Goal: Task Accomplishment & Management: Manage account settings

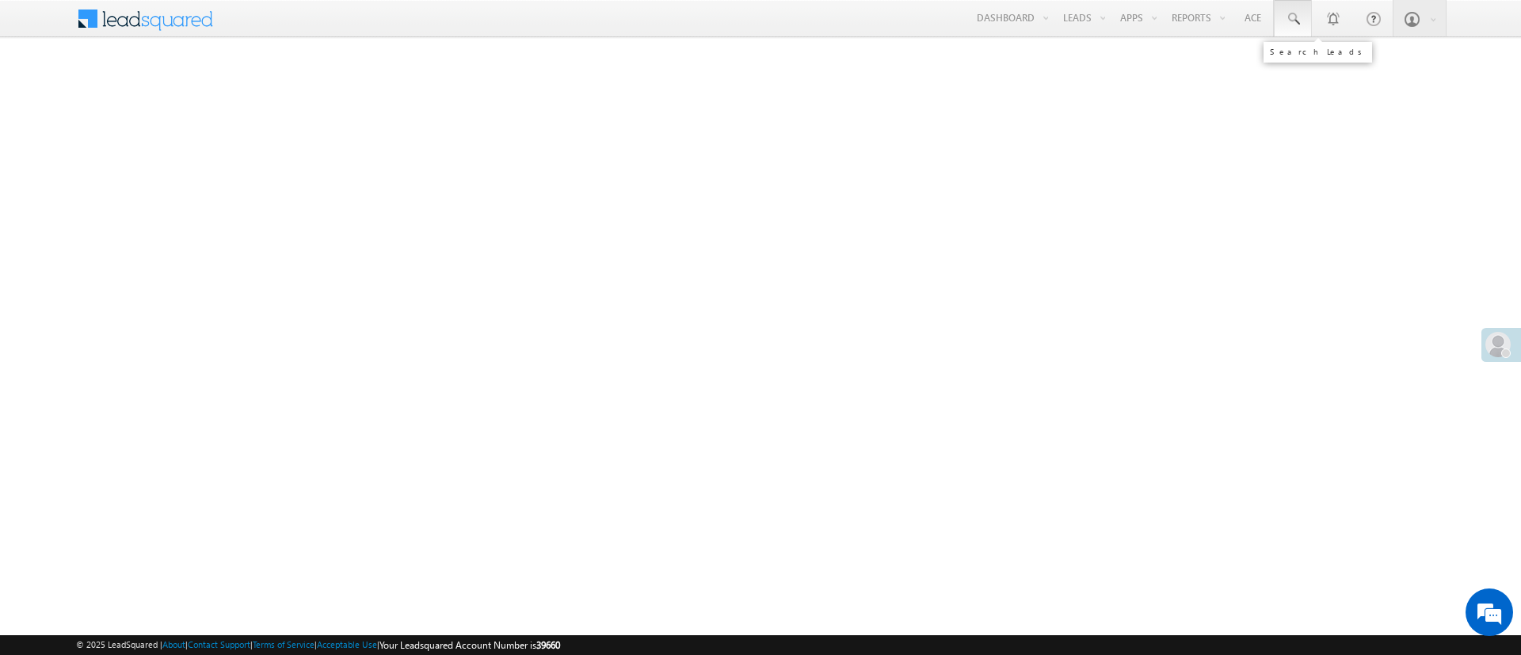
click at [1302, 12] on link at bounding box center [1292, 18] width 38 height 36
paste input "EQ24671831"
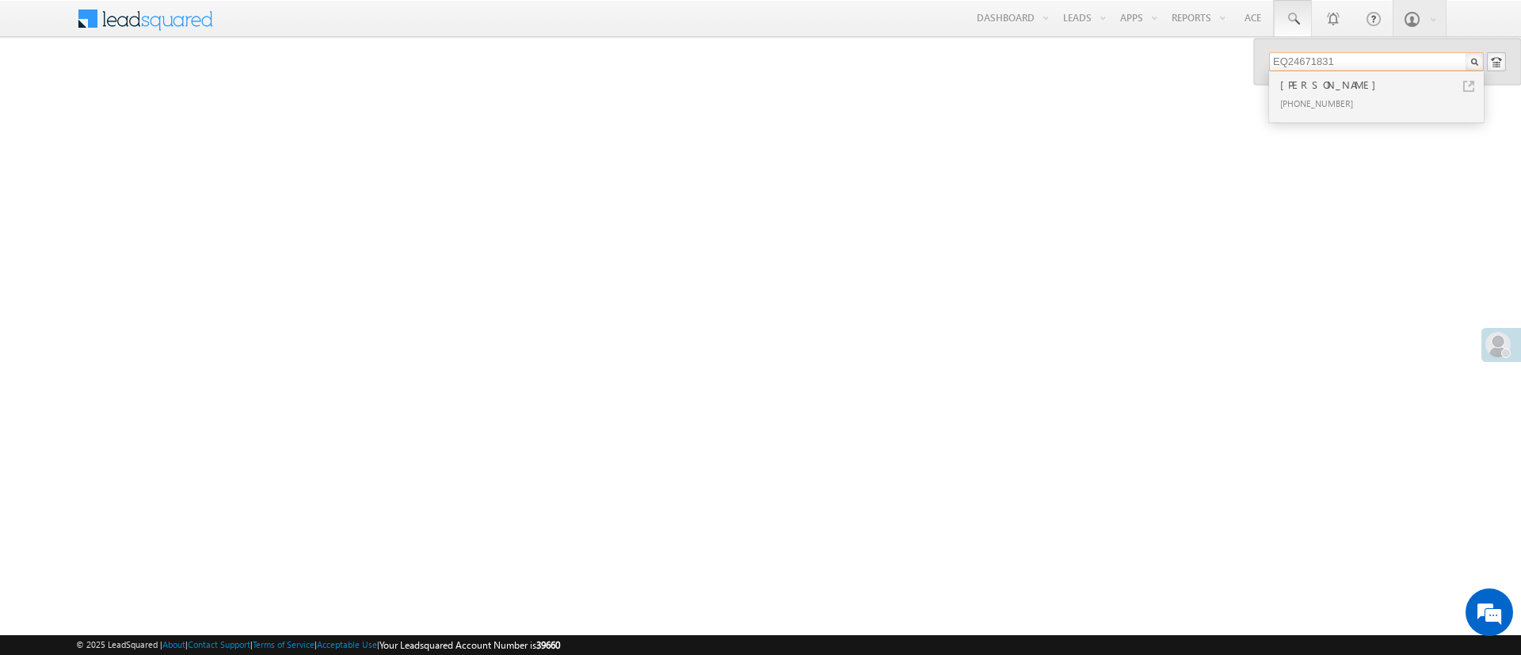
type input "EQ24671831"
click at [1350, 86] on div "Mayank" at bounding box center [1383, 84] width 212 height 17
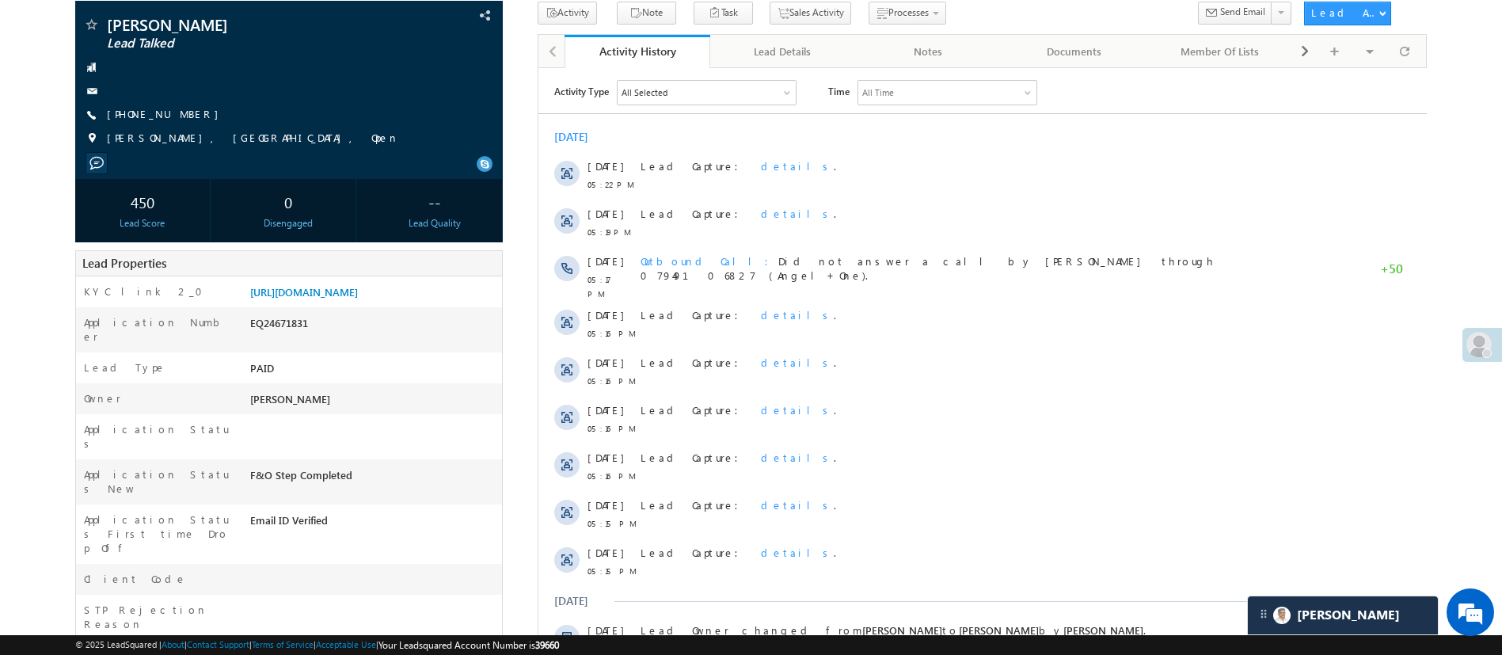
scroll to position [41, 0]
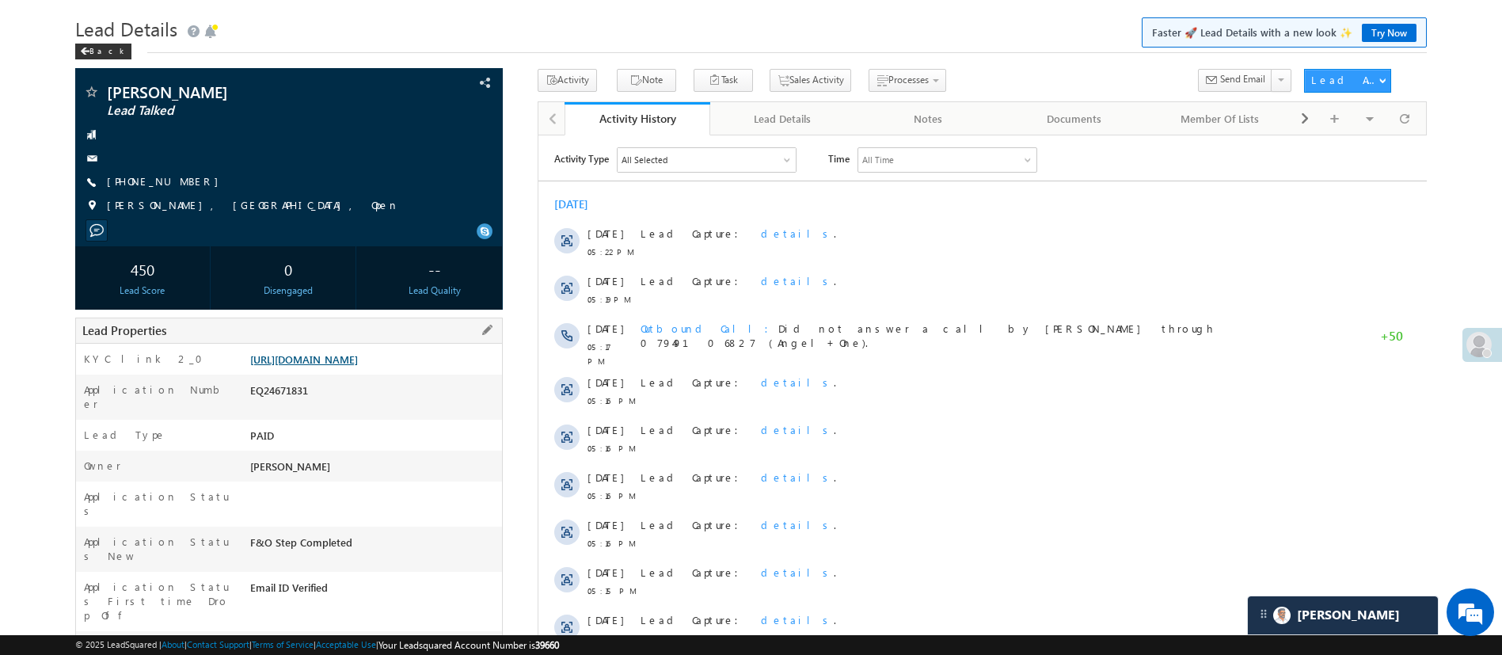
click at [358, 365] on link "https://angelbroking1-pk3em7sa.customui-test.leadsquared.com?leadId=2b86017f-4f…" at bounding box center [304, 358] width 108 height 13
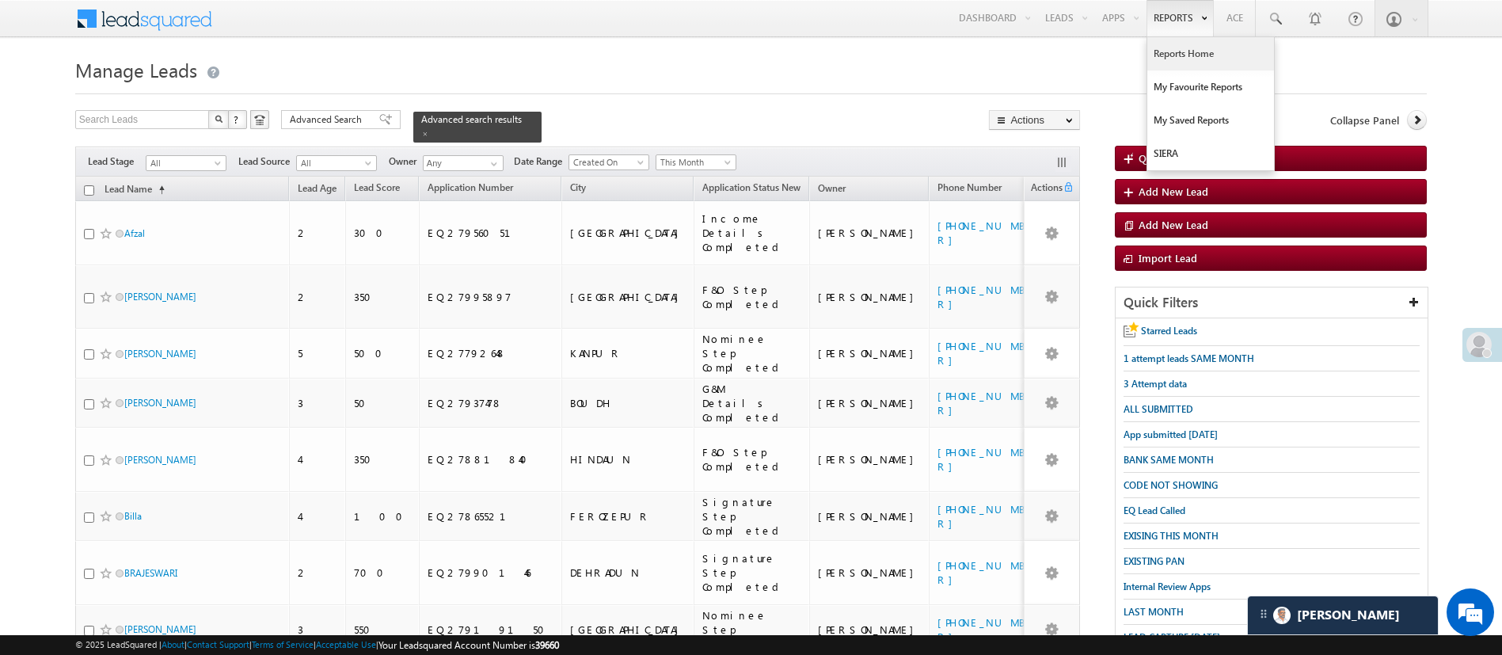
click at [1174, 48] on link "Reports Home" at bounding box center [1211, 53] width 127 height 33
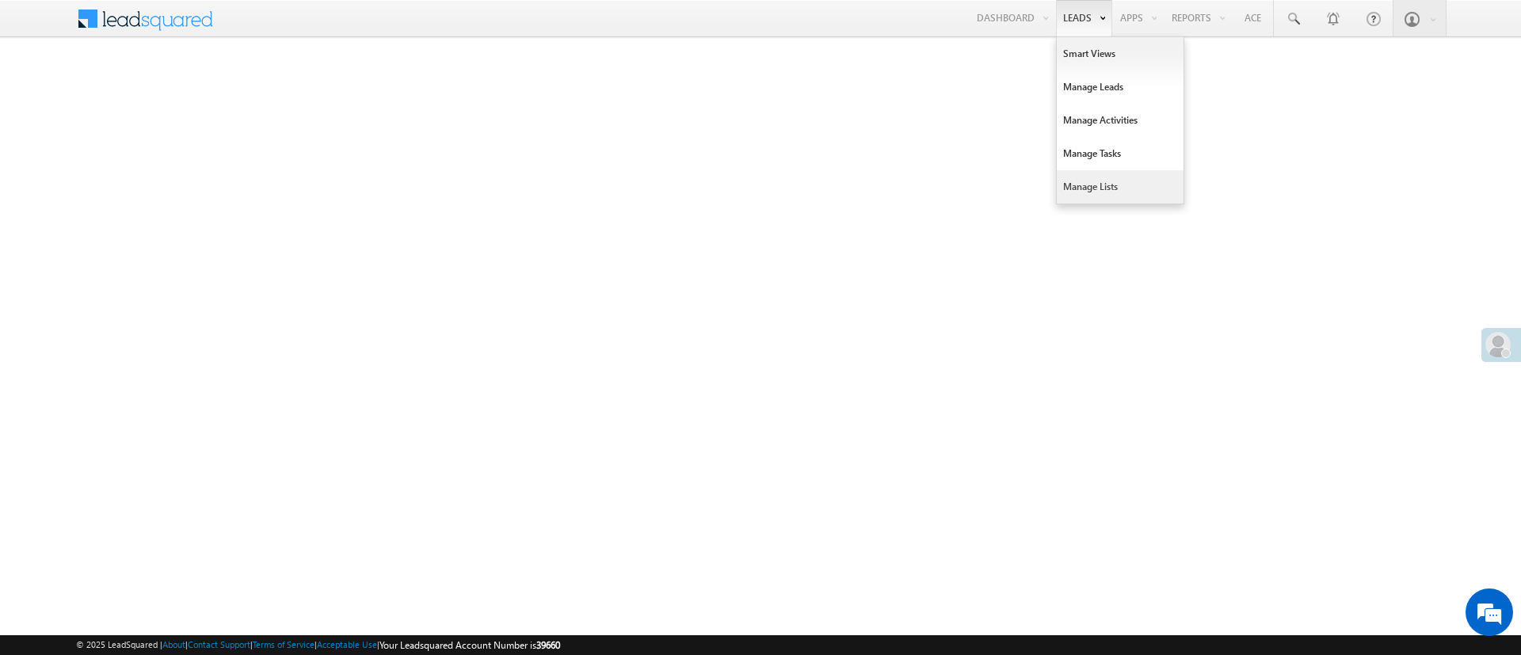
click at [1078, 181] on link "Manage Lists" at bounding box center [1119, 186] width 127 height 33
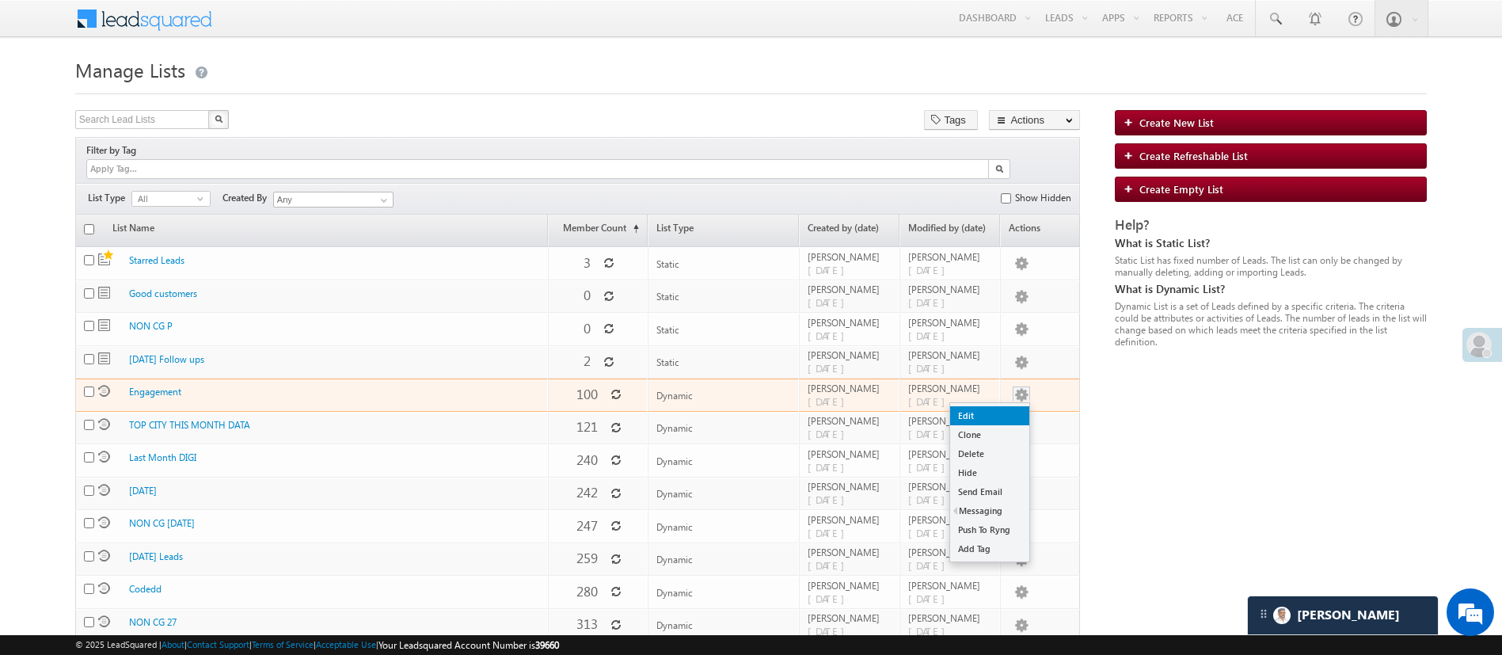
click at [1011, 406] on link "Edit" at bounding box center [989, 415] width 79 height 19
checkbox input "true"
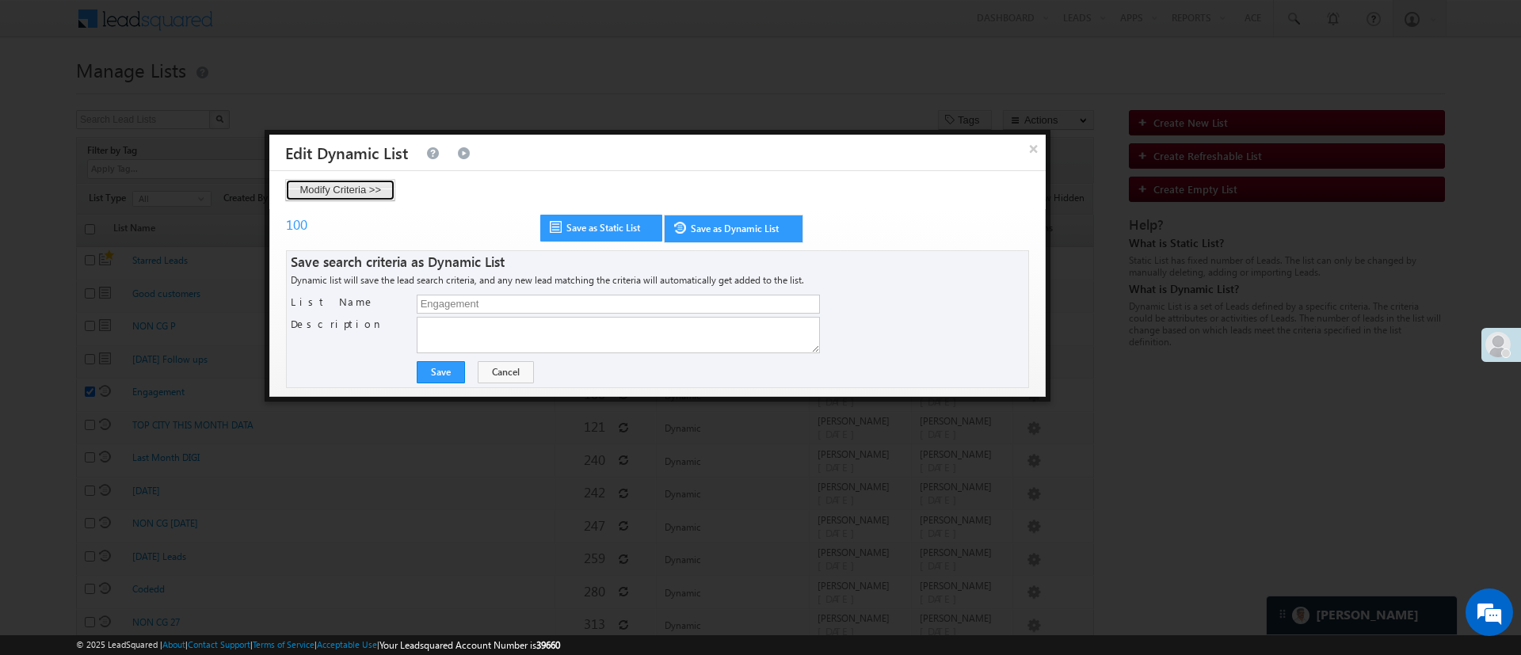
click at [333, 183] on button "Modify Criteria >>" at bounding box center [340, 190] width 110 height 22
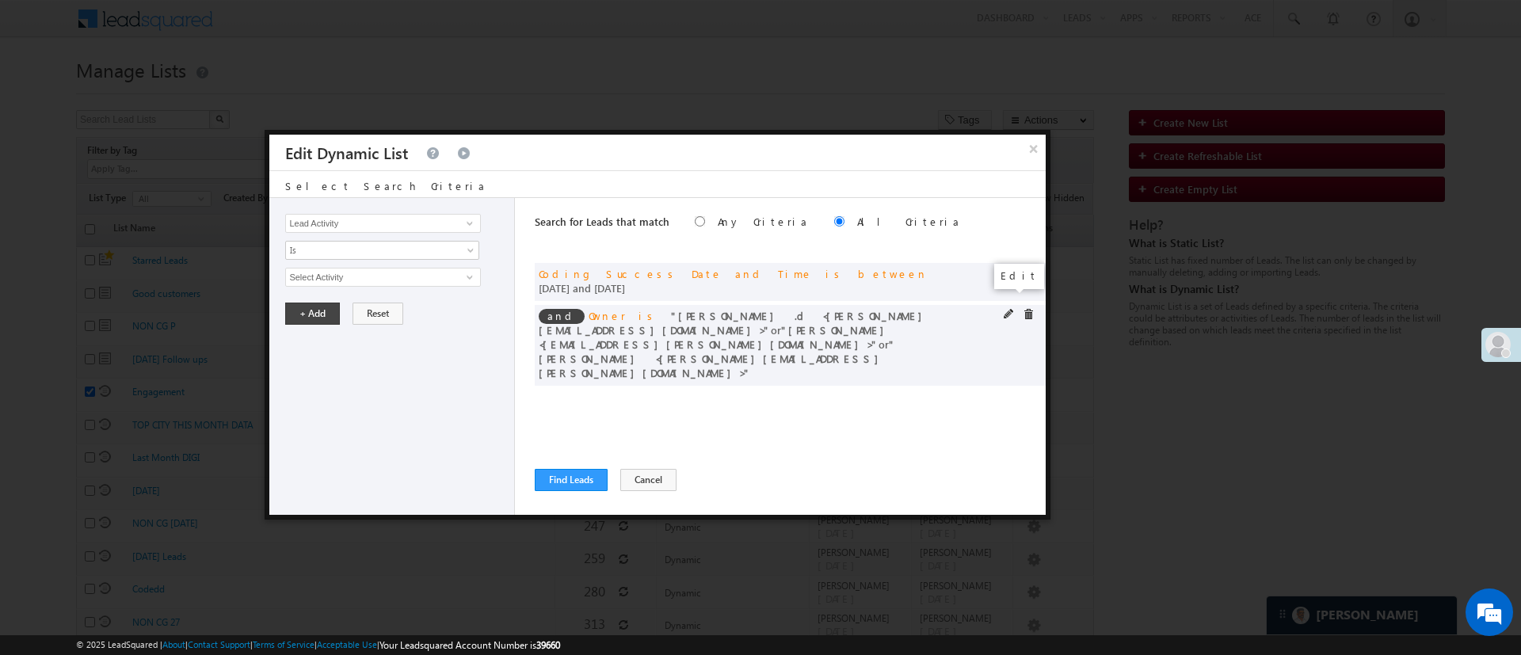
click at [1007, 309] on span at bounding box center [1008, 314] width 11 height 11
click at [381, 274] on span "3 selected" at bounding box center [376, 276] width 180 height 17
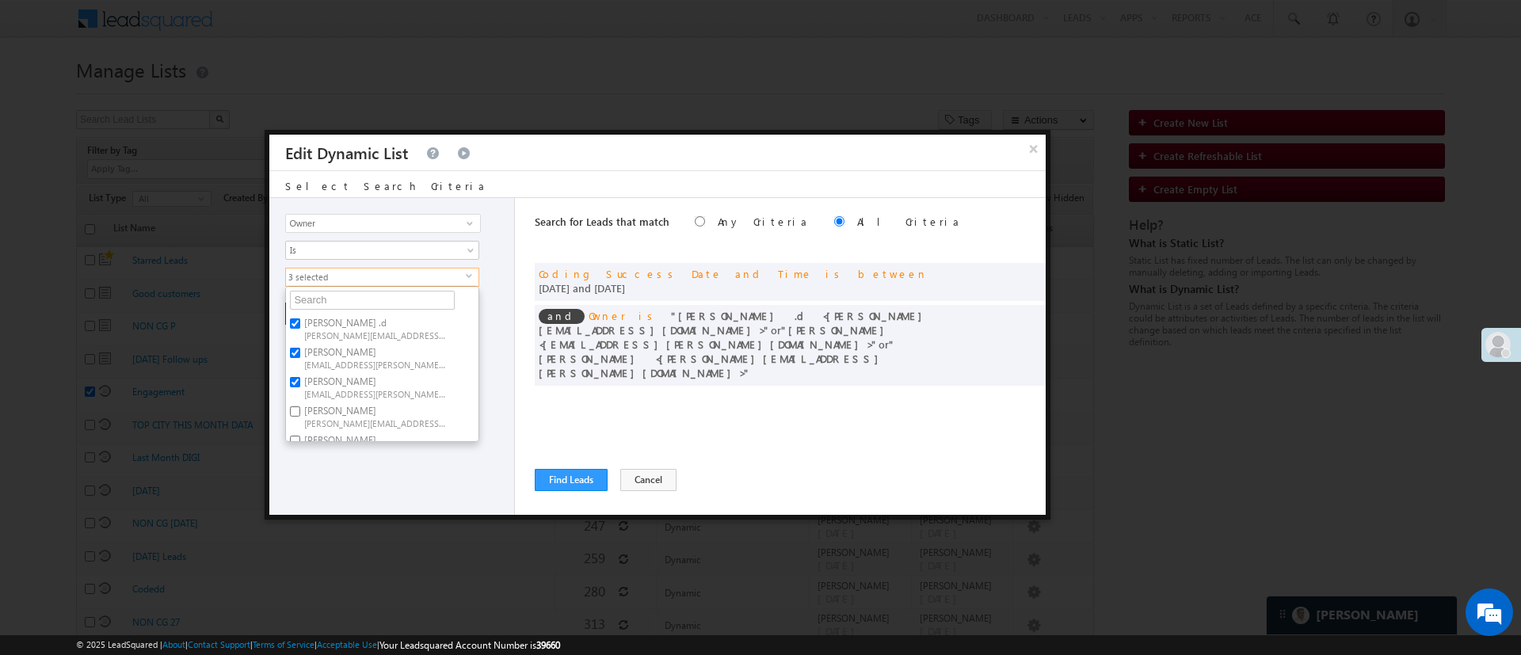
click at [363, 330] on span "Aakansha.D@angelbroking.com" at bounding box center [375, 335] width 143 height 12
click at [300, 329] on input "Aakansha .d Aakansha.D@angelbroking.com" at bounding box center [295, 323] width 10 height 10
checkbox input "false"
click at [348, 354] on label "Anuj Rajak Anuj.Rajak@angelbroking.com" at bounding box center [374, 357] width 177 height 29
click at [300, 354] on input "Anuj Rajak Anuj.Rajak@angelbroking.com" at bounding box center [295, 353] width 10 height 10
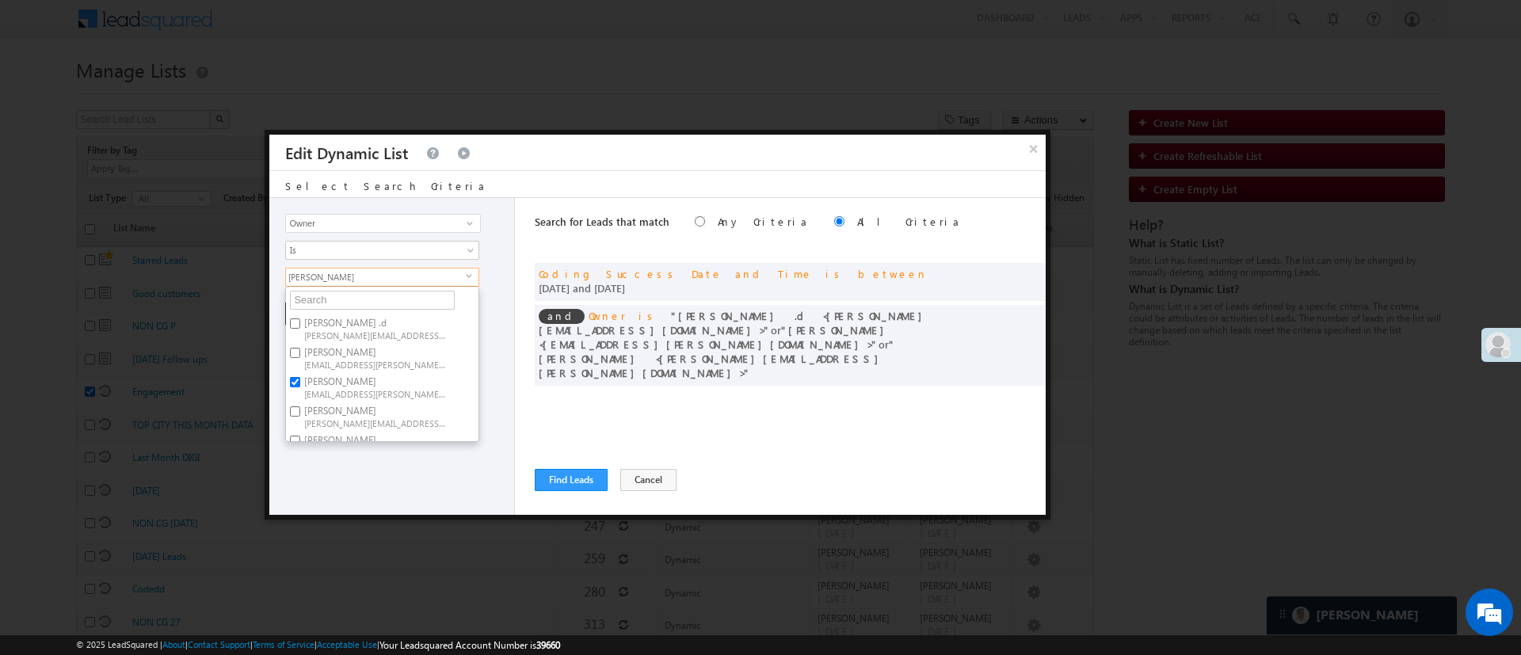
click at [379, 354] on label "Anuj Rajak Anuj.Rajak@angelbroking.com" at bounding box center [374, 357] width 177 height 29
click at [300, 354] on input "Anuj Rajak Anuj.Rajak@angelbroking.com" at bounding box center [295, 353] width 10 height 10
checkbox input "true"
click at [480, 393] on div "Lead Activity Task Sales Group Prospect Id WA Last Message Timestamp 4th Day Di…" at bounding box center [392, 356] width 246 height 317
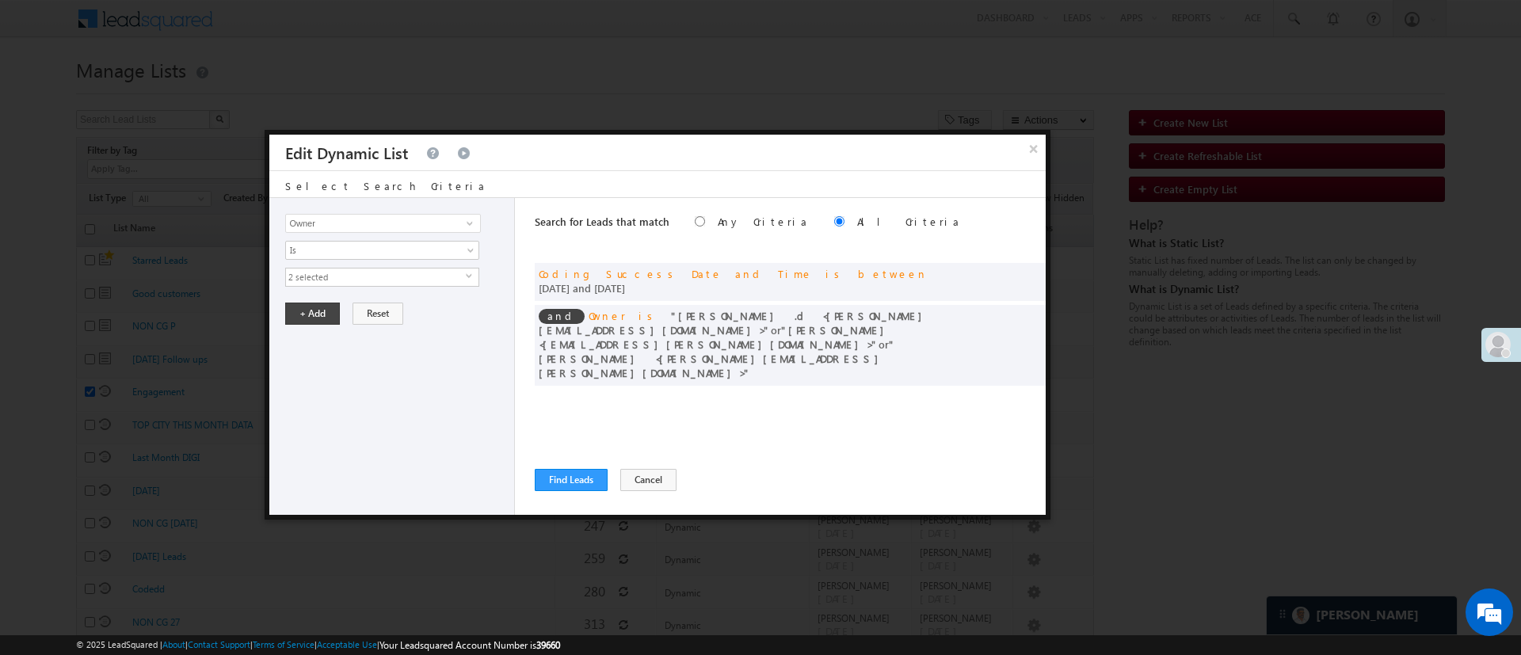
click at [430, 295] on div "Lead Activity Task Sales Group Prospect Id WA Last Message Timestamp 4th Day Di…" at bounding box center [392, 356] width 246 height 317
click at [428, 283] on span "2 selected" at bounding box center [376, 276] width 180 height 17
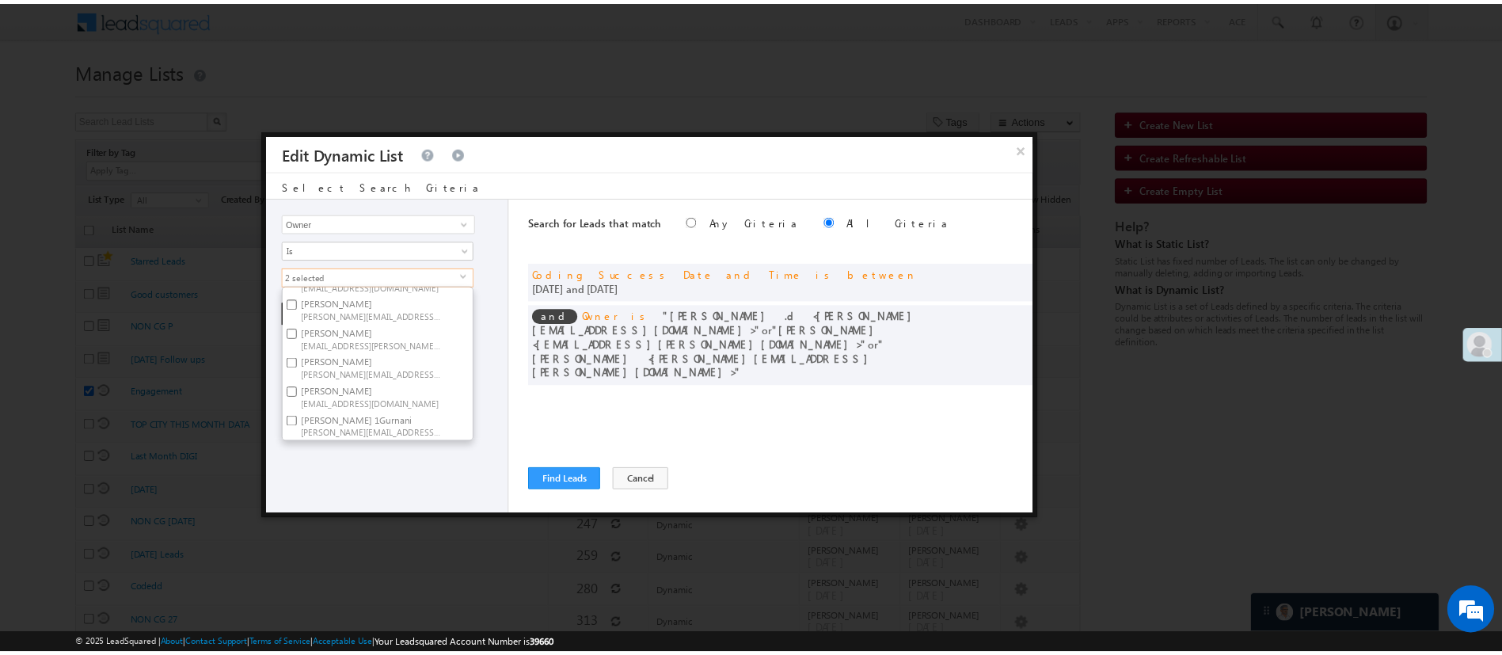
scroll to position [119, 0]
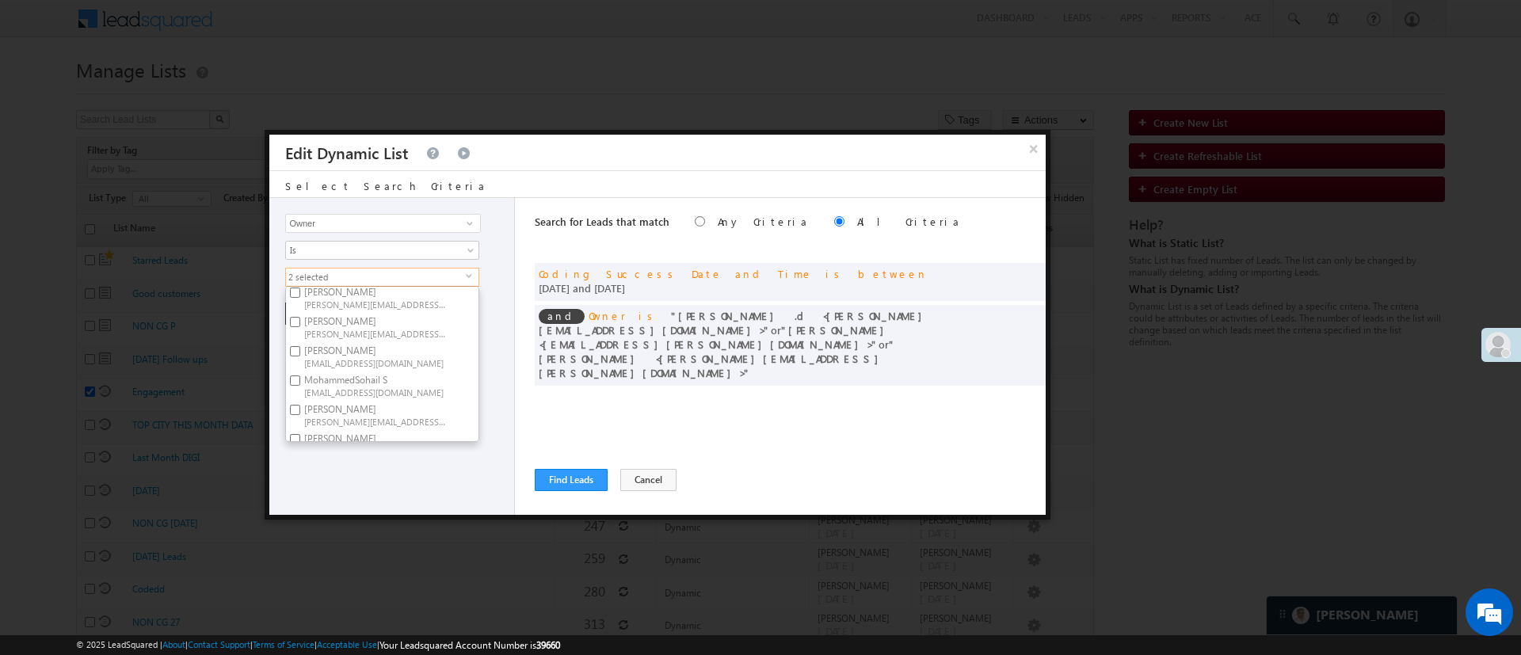
click at [373, 376] on label "MohammedSohail S MohammedSohail.S@angelbroking.com" at bounding box center [374, 385] width 177 height 29
click at [300, 376] on input "MohammedSohail S MohammedSohail.S@angelbroking.com" at bounding box center [295, 380] width 10 height 10
checkbox input "true"
click at [390, 459] on div "Lead Activity Task Sales Group Prospect Id WA Last Message Timestamp 4th Day Di…" at bounding box center [392, 356] width 246 height 317
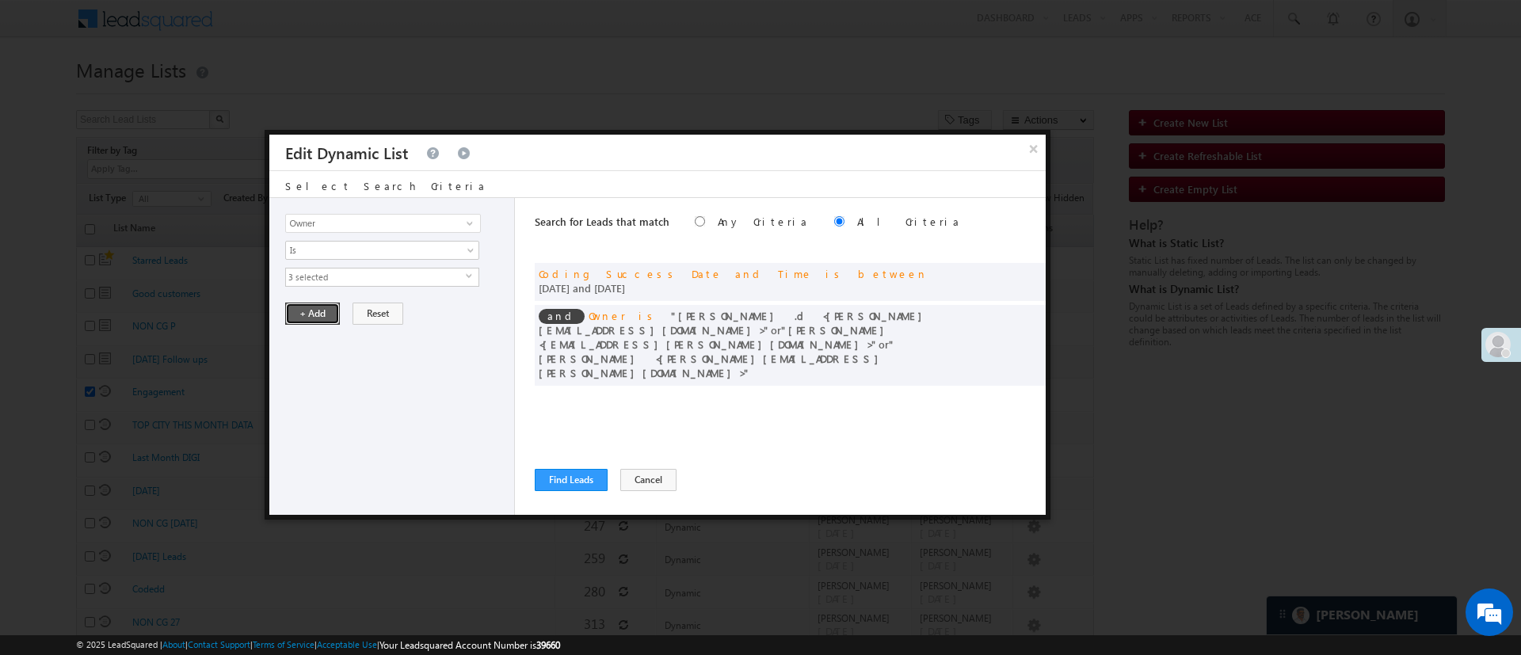
click at [319, 317] on button "+ Add" at bounding box center [312, 314] width 55 height 22
click at [561, 475] on button "Find Leads" at bounding box center [571, 480] width 73 height 22
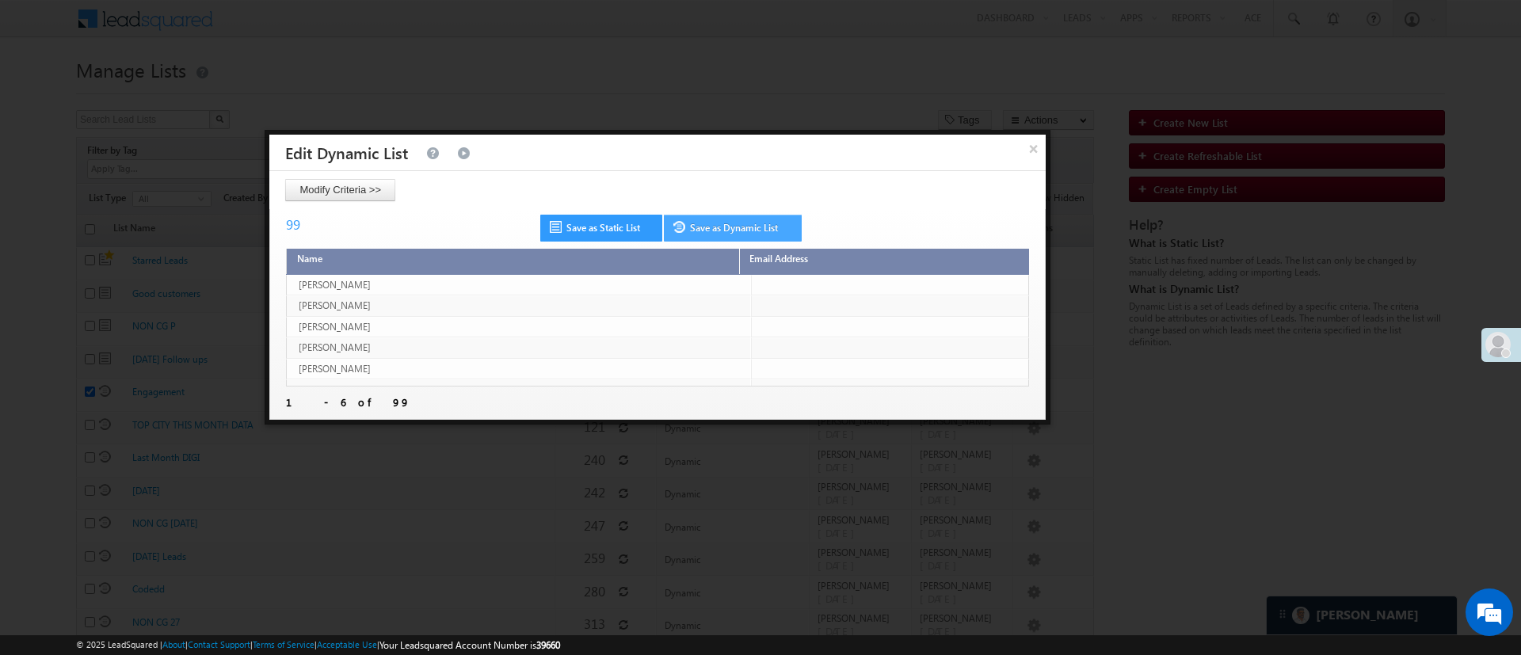
click at [688, 226] on span at bounding box center [681, 227] width 17 height 12
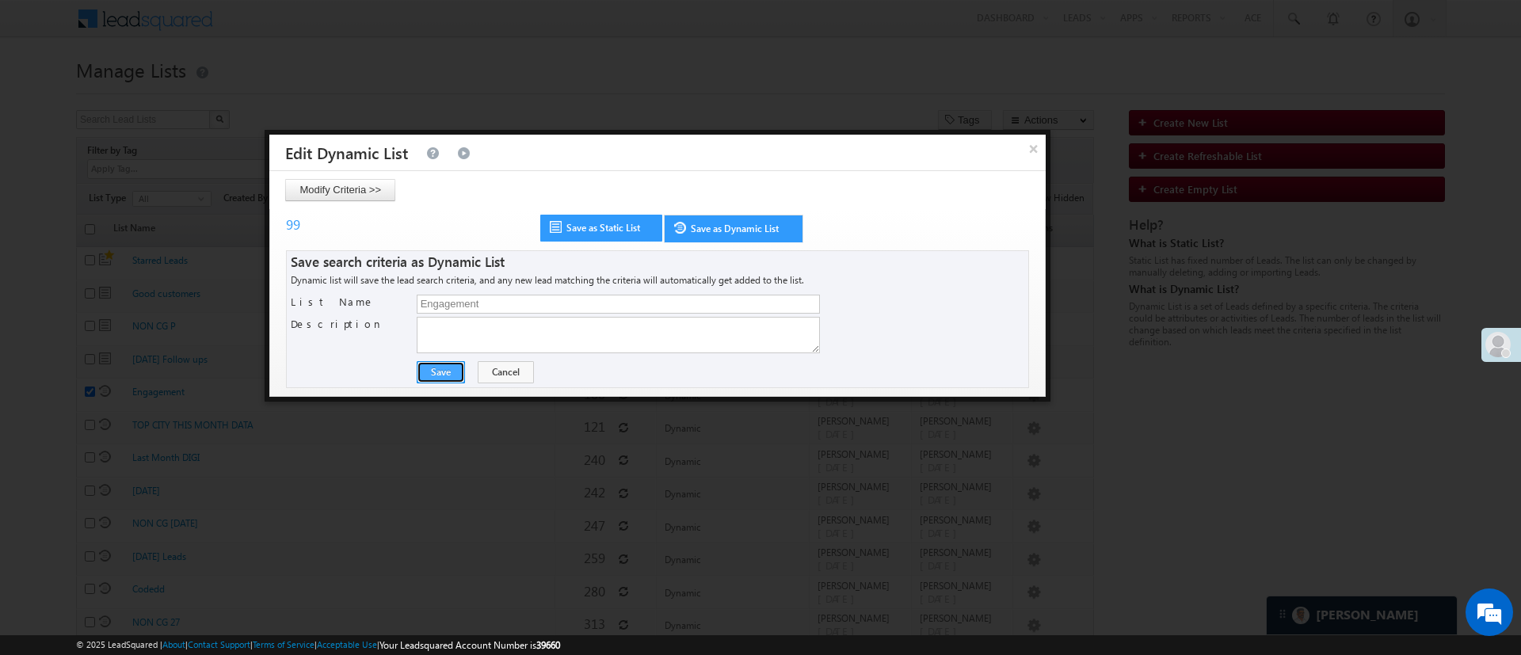
click at [449, 370] on button "Save" at bounding box center [441, 372] width 48 height 22
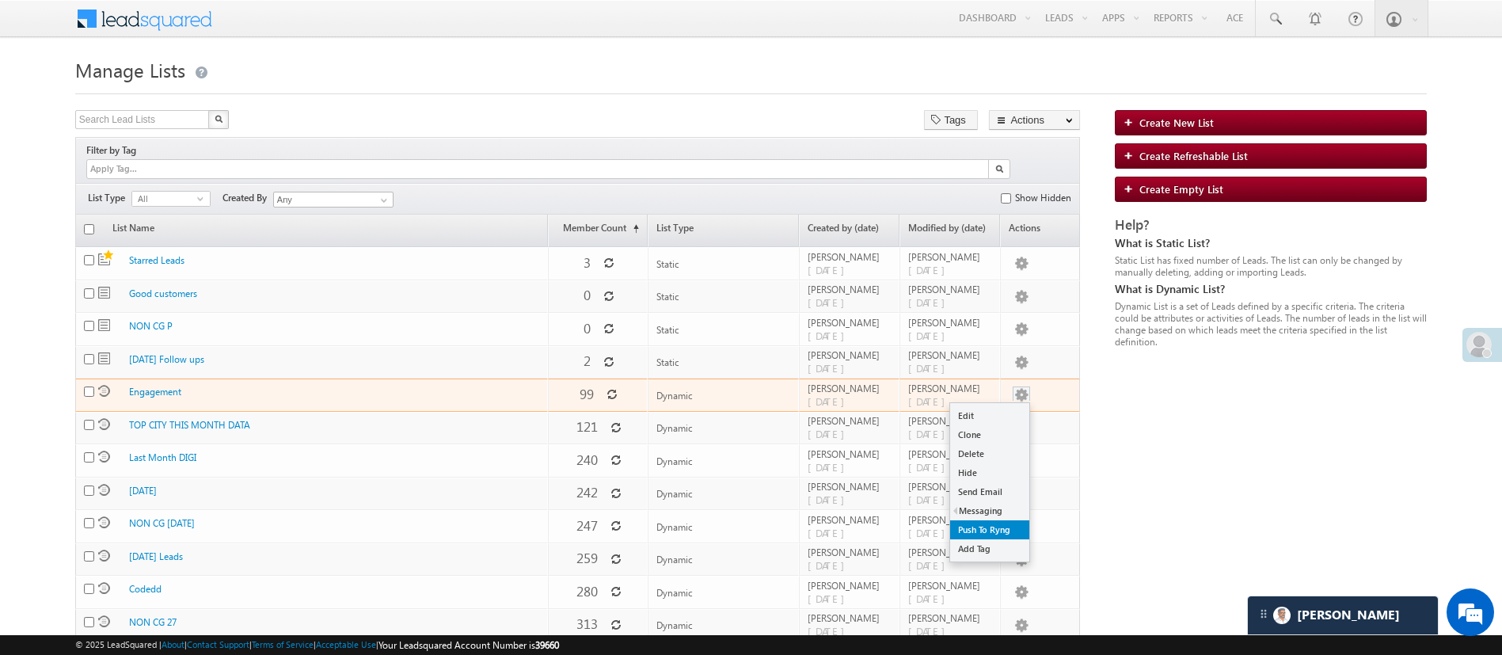
click at [999, 520] on link "Push To Ryng" at bounding box center [989, 529] width 79 height 19
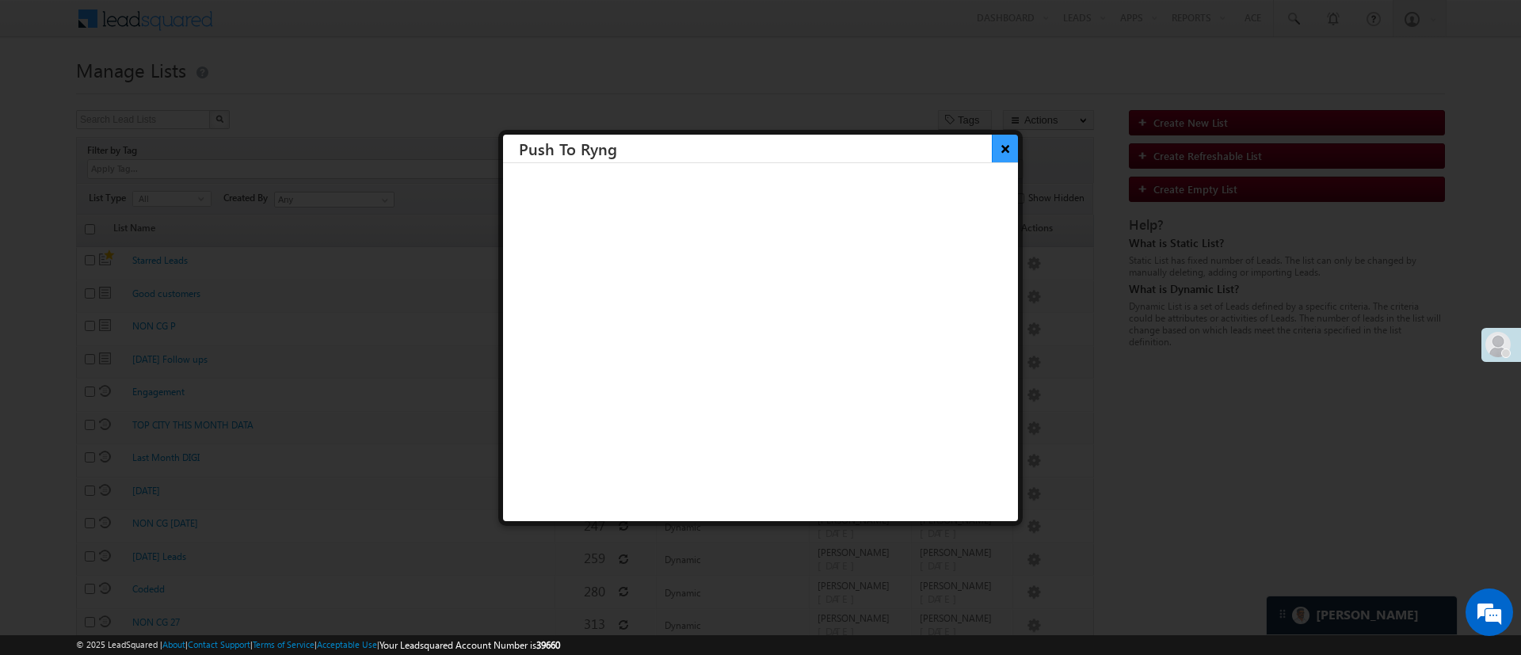
click at [992, 154] on button "×" at bounding box center [1005, 149] width 26 height 28
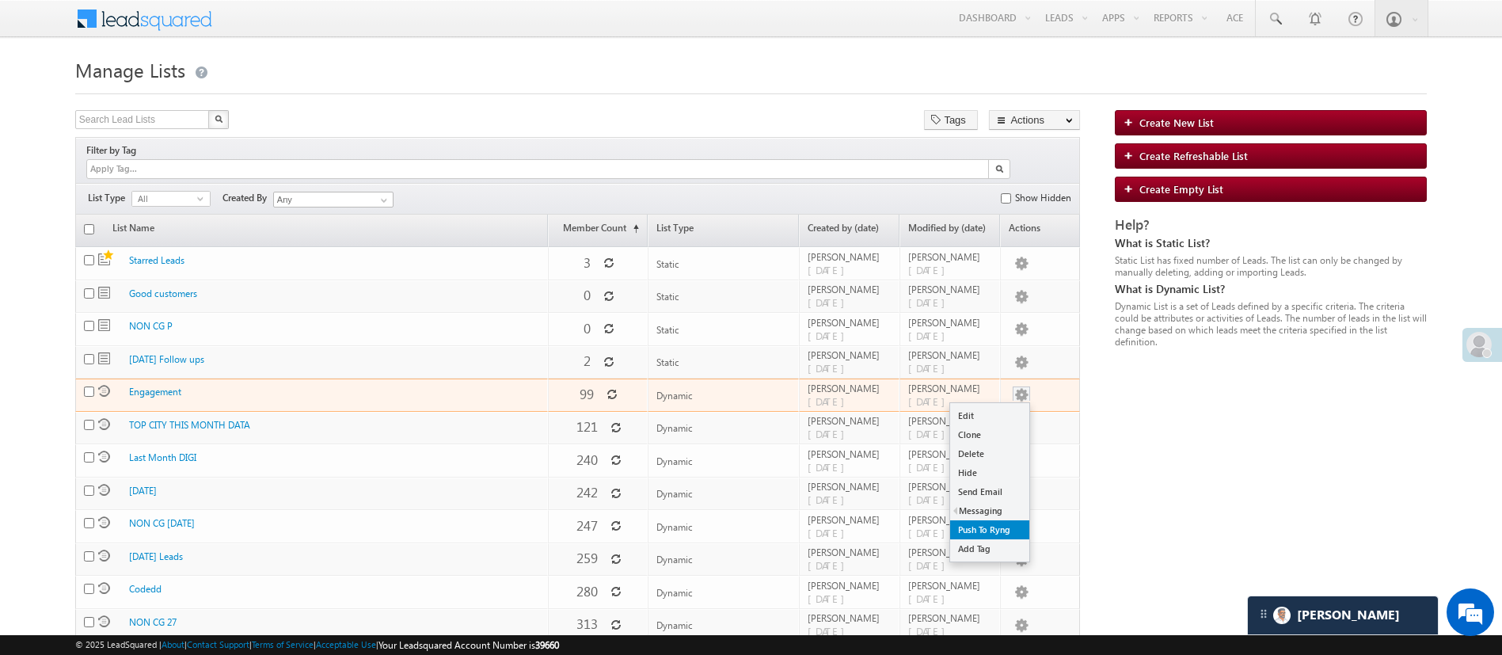
click at [979, 520] on link "Push To Ryng" at bounding box center [989, 529] width 79 height 19
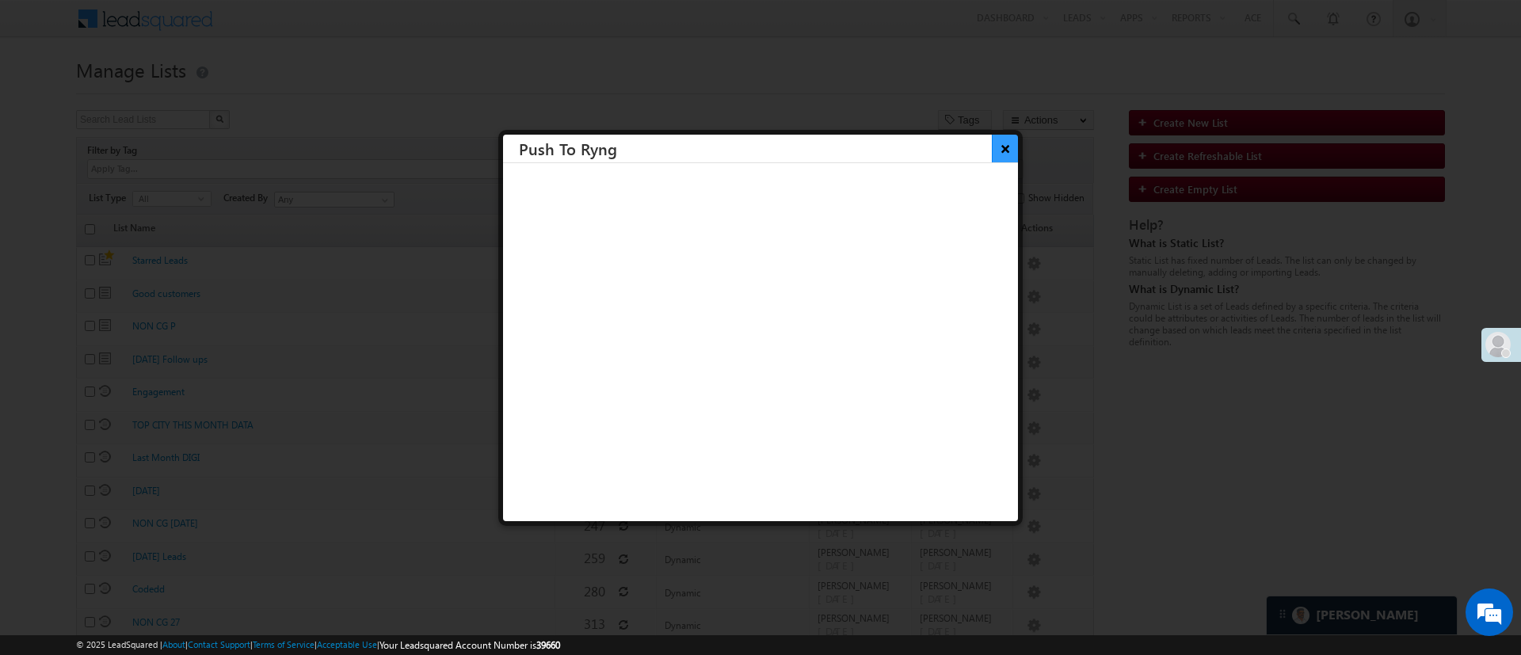
click at [992, 149] on button "×" at bounding box center [1005, 149] width 26 height 28
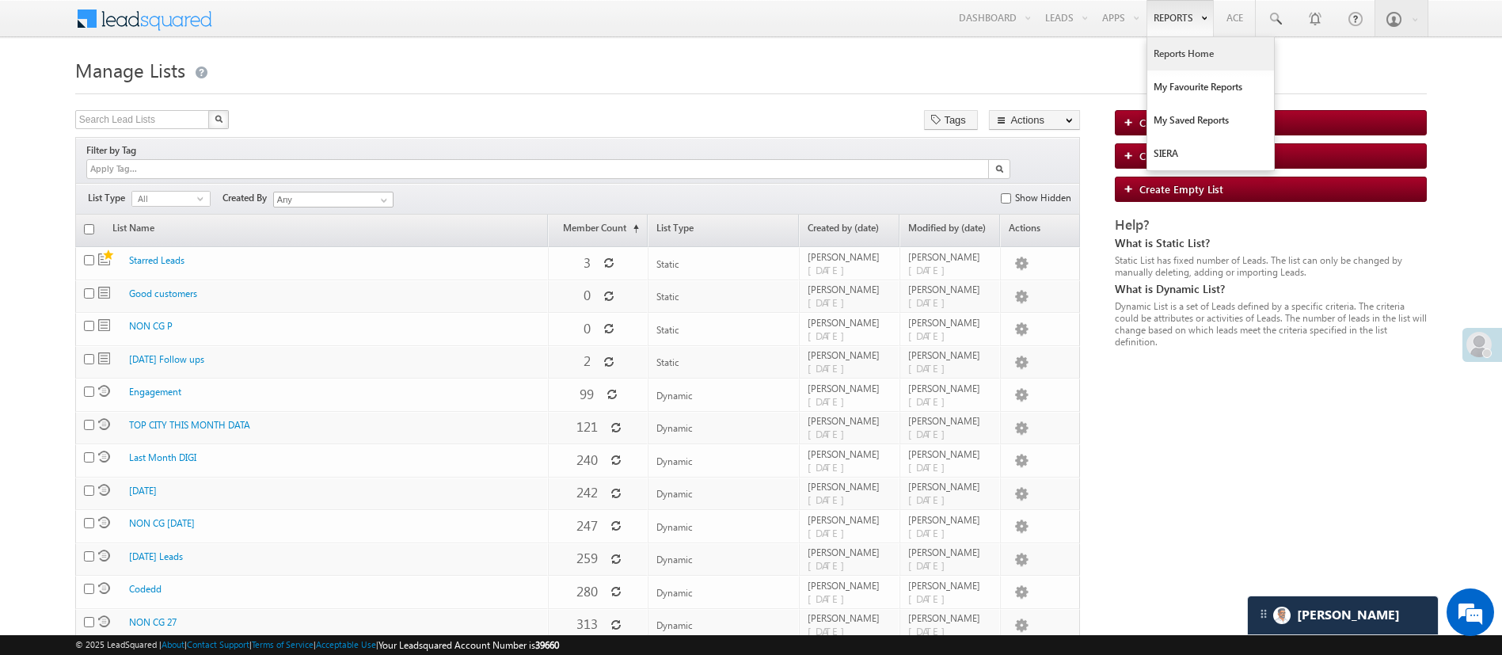
click at [1178, 60] on link "Reports Home" at bounding box center [1211, 53] width 127 height 33
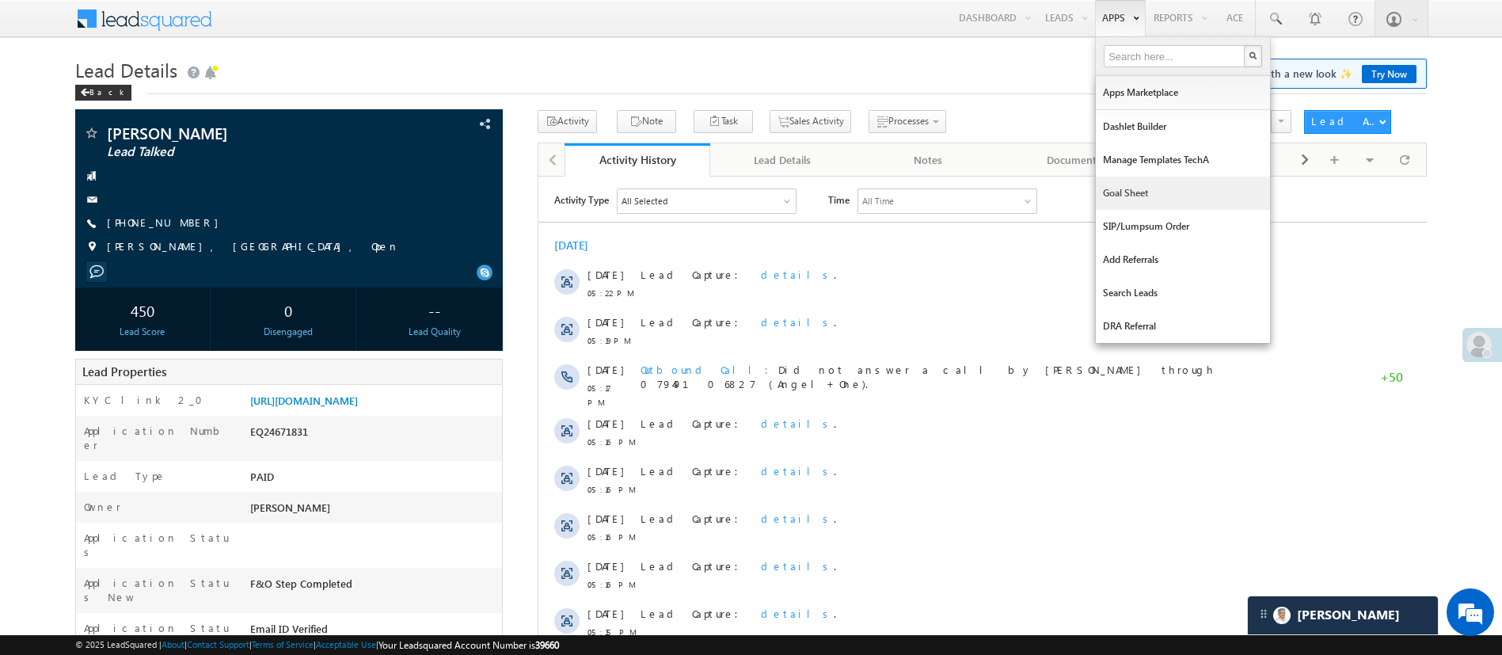
click at [1159, 187] on link "Goal Sheet" at bounding box center [1183, 193] width 174 height 33
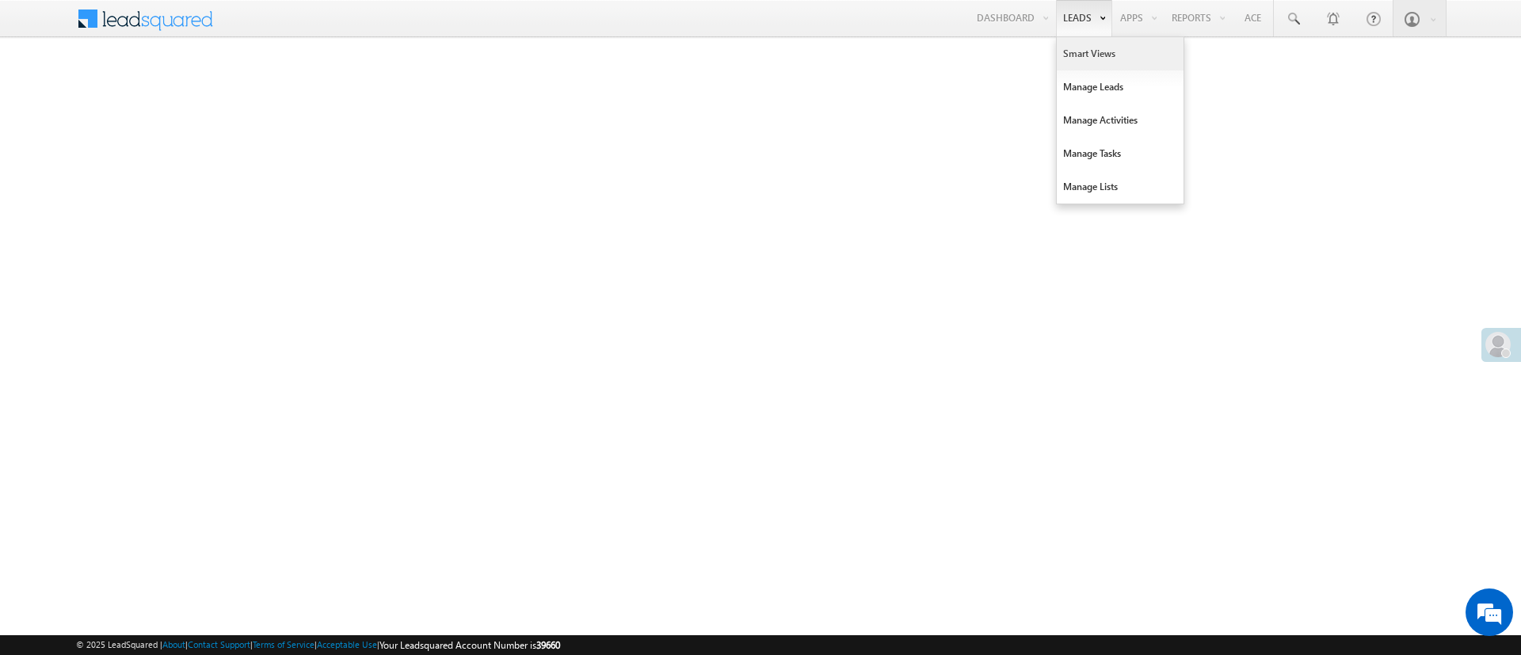
click at [1090, 45] on link "Smart Views" at bounding box center [1119, 53] width 127 height 33
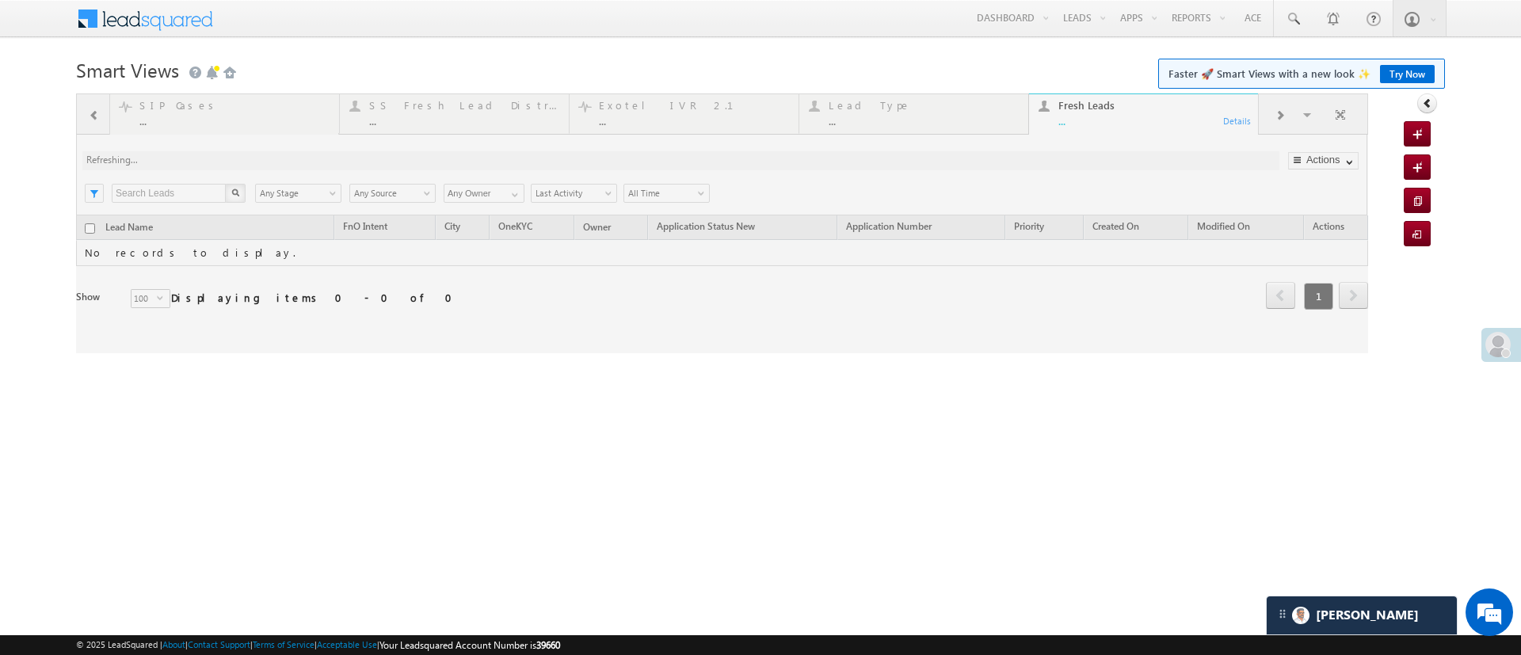
click at [1307, 113] on div at bounding box center [722, 223] width 1292 height 260
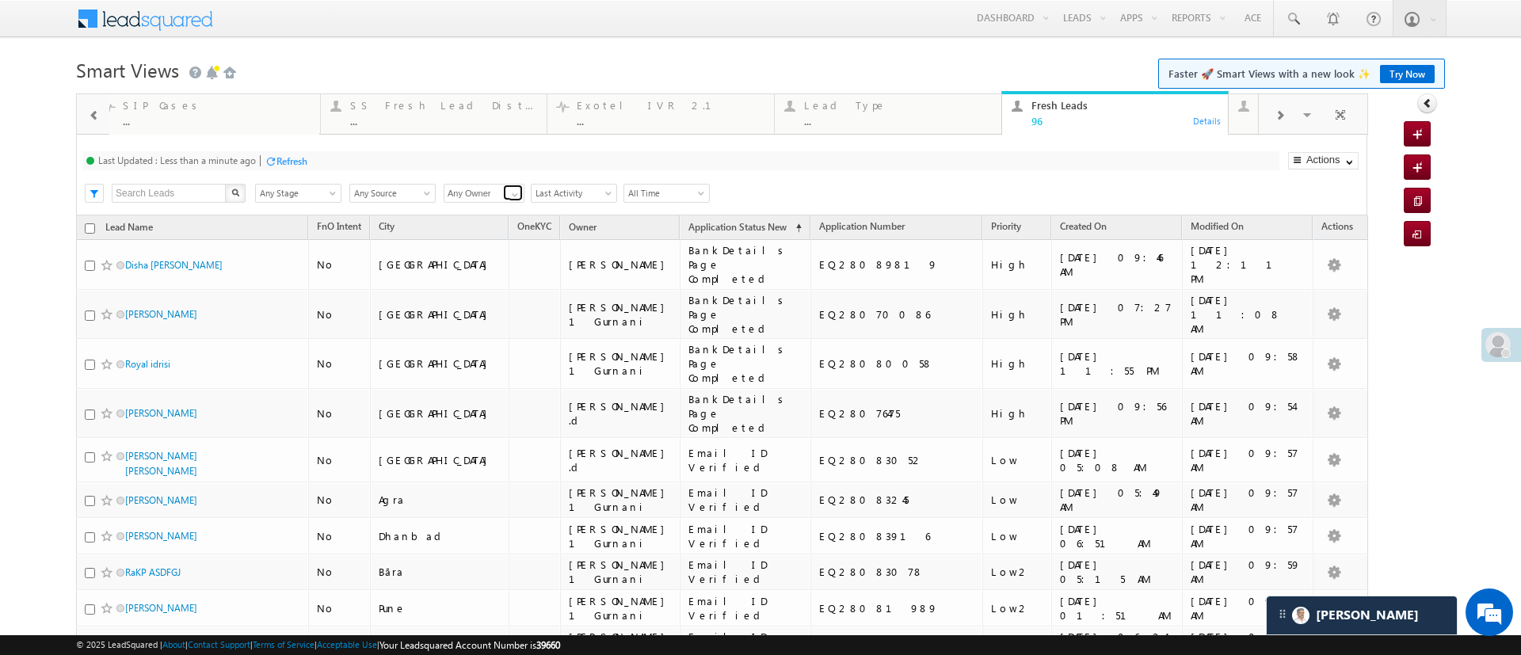
click at [512, 192] on span at bounding box center [514, 194] width 13 height 13
click at [489, 265] on link "Anuj Rajak" at bounding box center [484, 274] width 82 height 18
type input "Anuj Rajak"
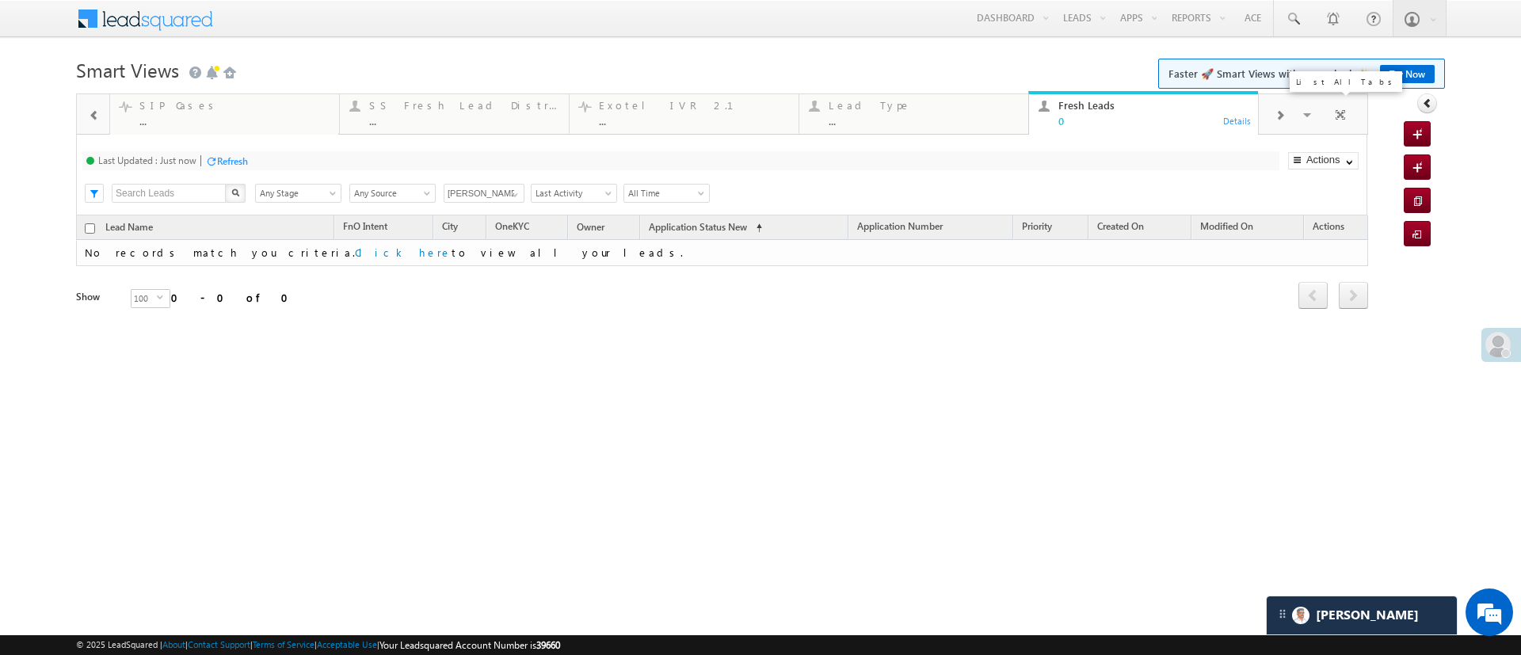
click at [1311, 124] on span at bounding box center [1308, 117] width 16 height 33
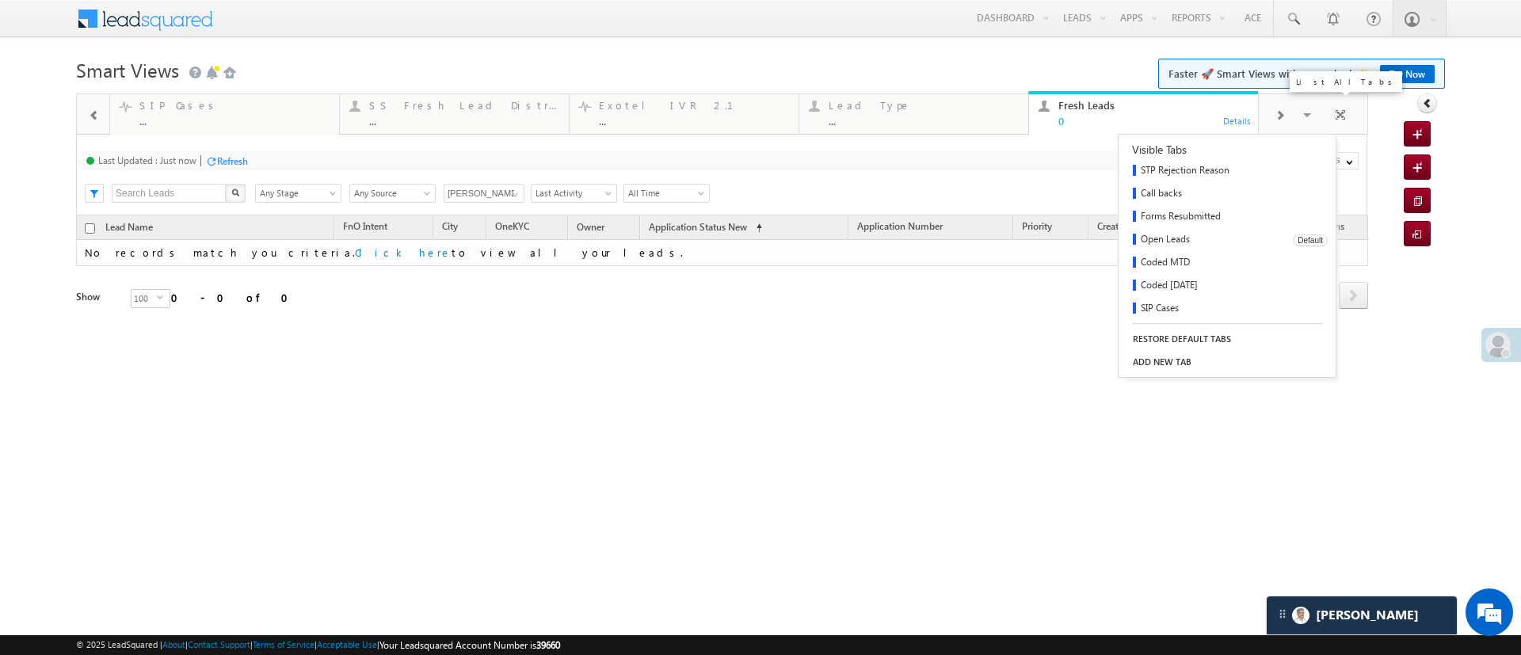
click at [1205, 235] on link "Open Leads" at bounding box center [1199, 240] width 163 height 23
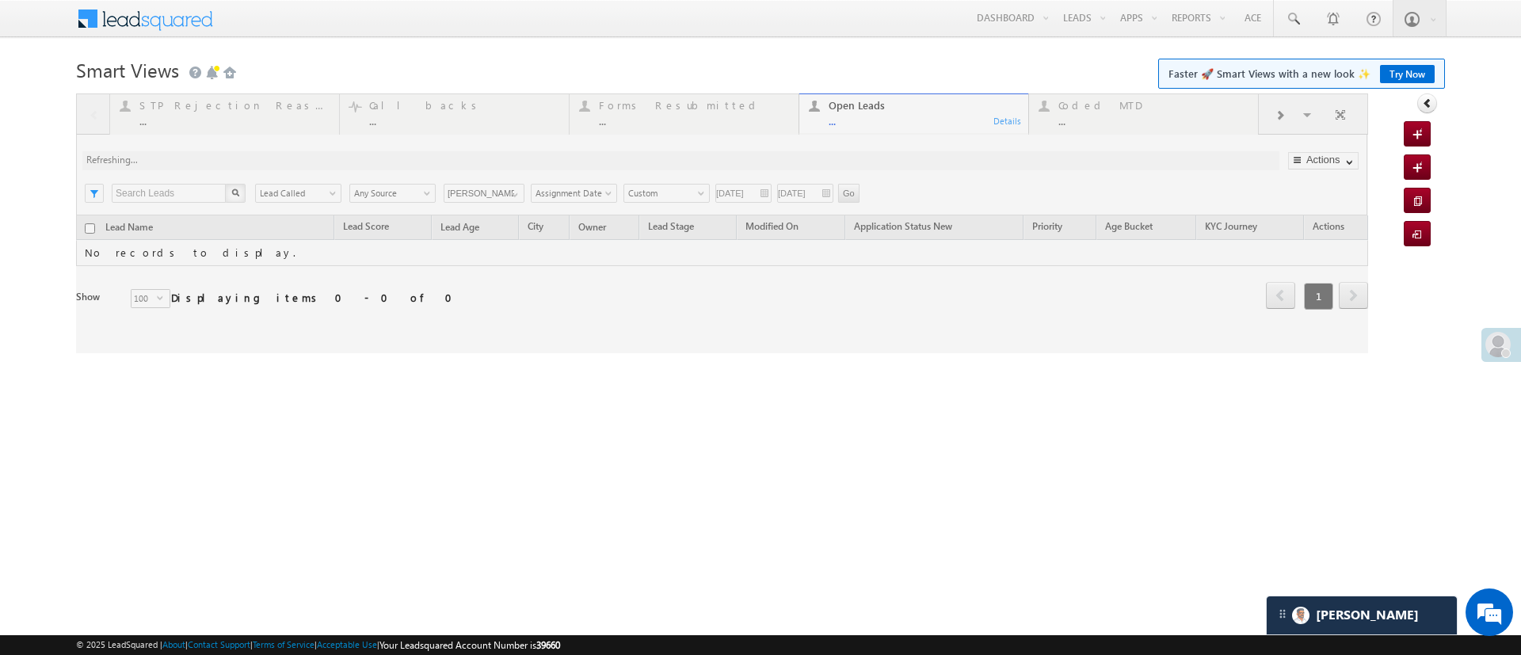
click at [689, 192] on div at bounding box center [722, 223] width 1292 height 260
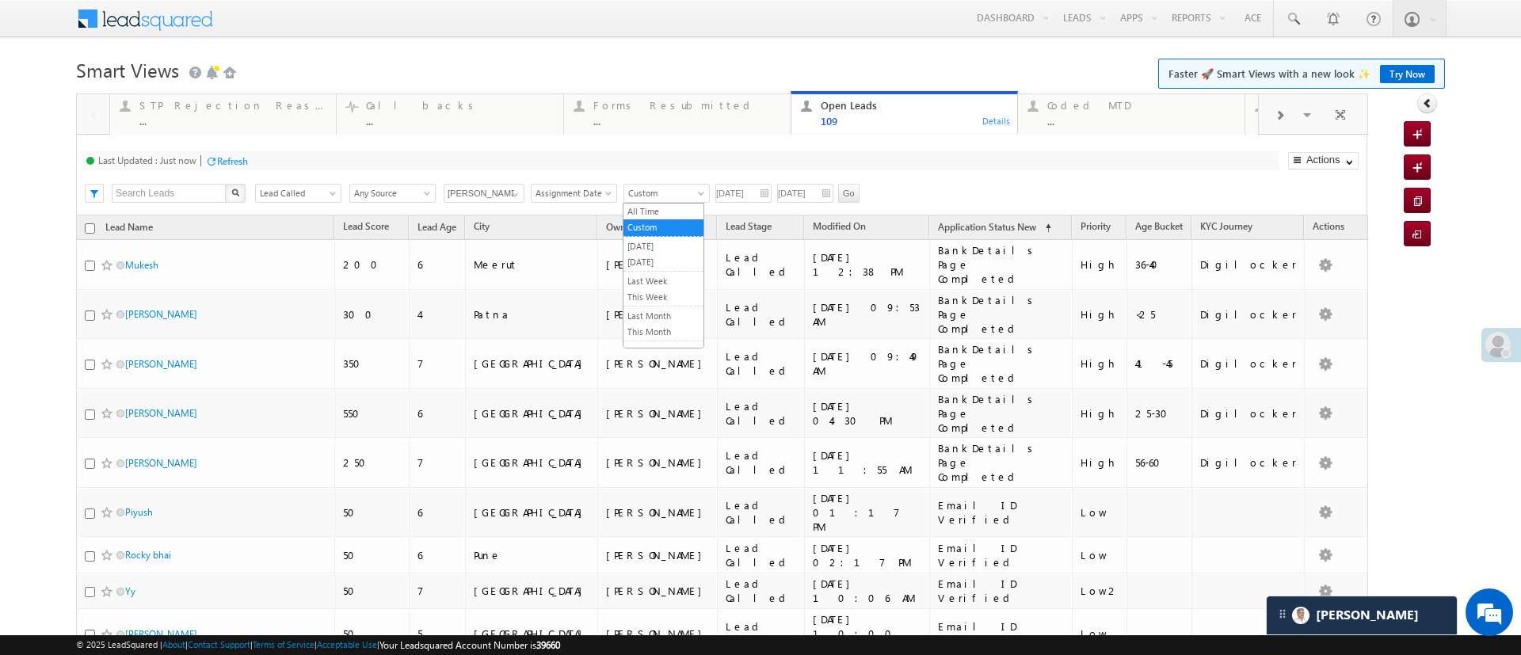
click at [692, 192] on span "Custom" at bounding box center [664, 193] width 80 height 14
click at [654, 262] on link "[DATE]" at bounding box center [663, 262] width 80 height 14
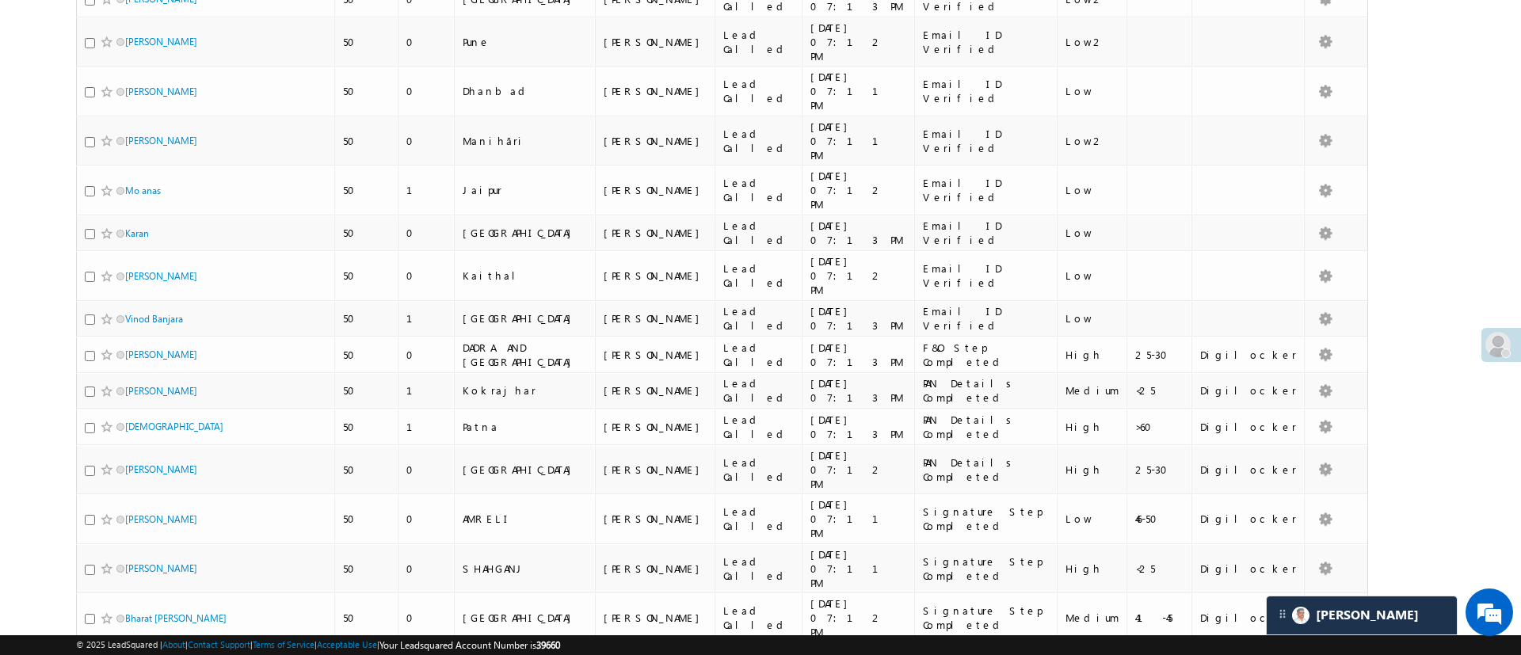
scroll to position [900, 0]
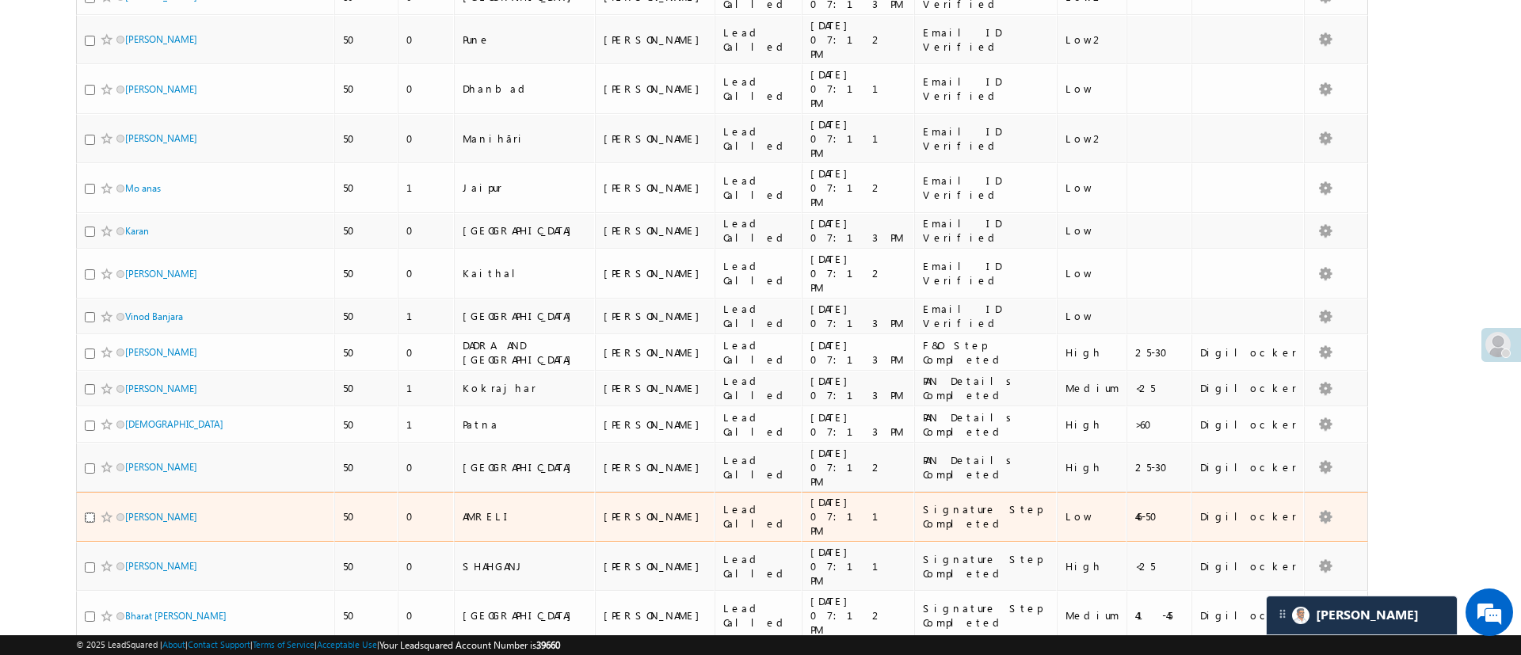
click at [87, 512] on input "checkbox" at bounding box center [90, 517] width 10 height 10
checkbox input "true"
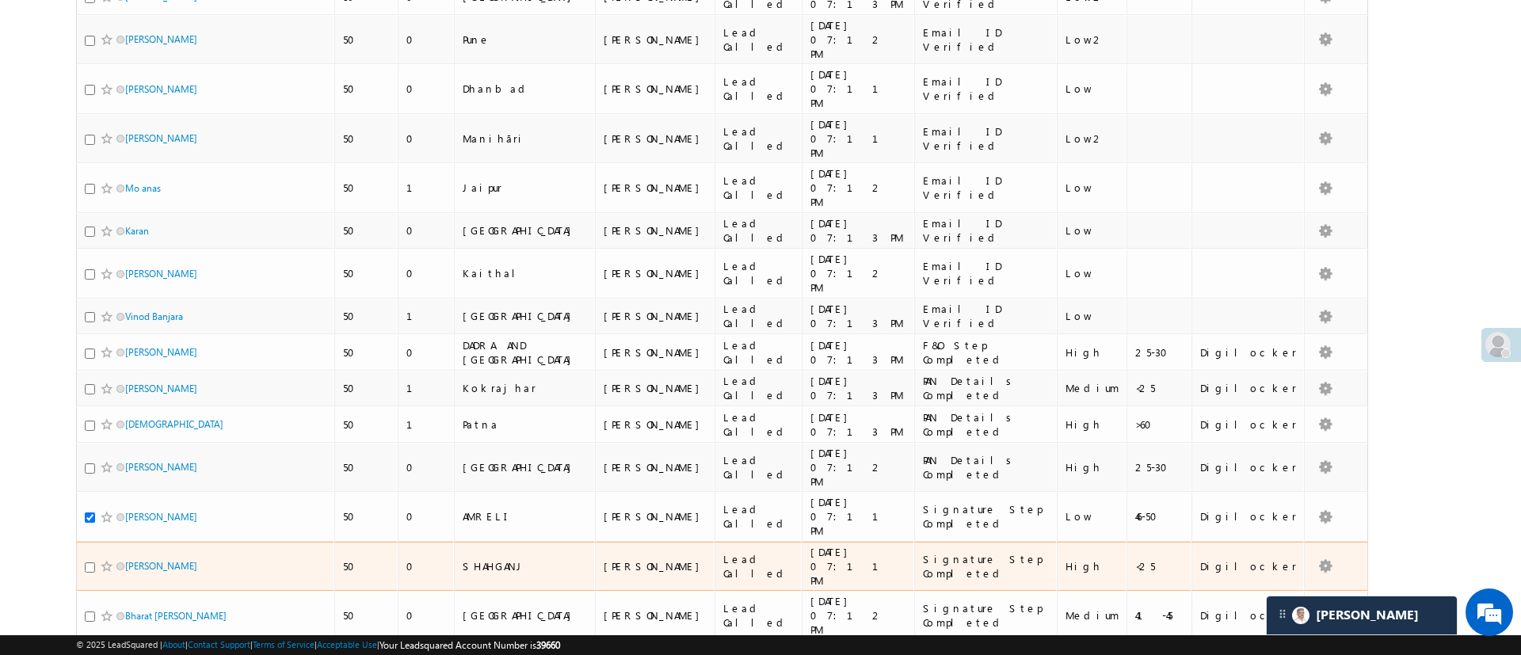
click at [86, 558] on div at bounding box center [109, 566] width 48 height 16
click at [91, 562] on input "checkbox" at bounding box center [90, 567] width 10 height 10
checkbox input "true"
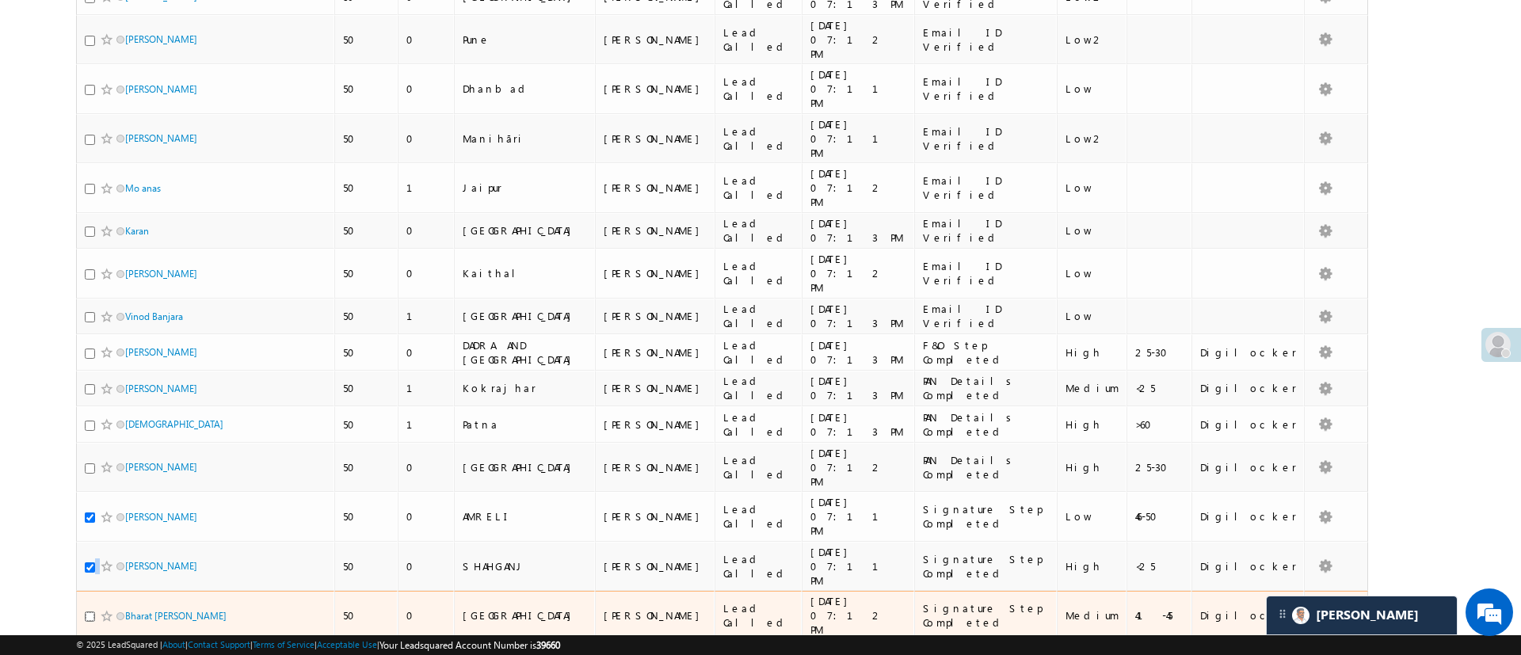
click at [90, 611] on input "checkbox" at bounding box center [90, 616] width 10 height 10
checkbox input "true"
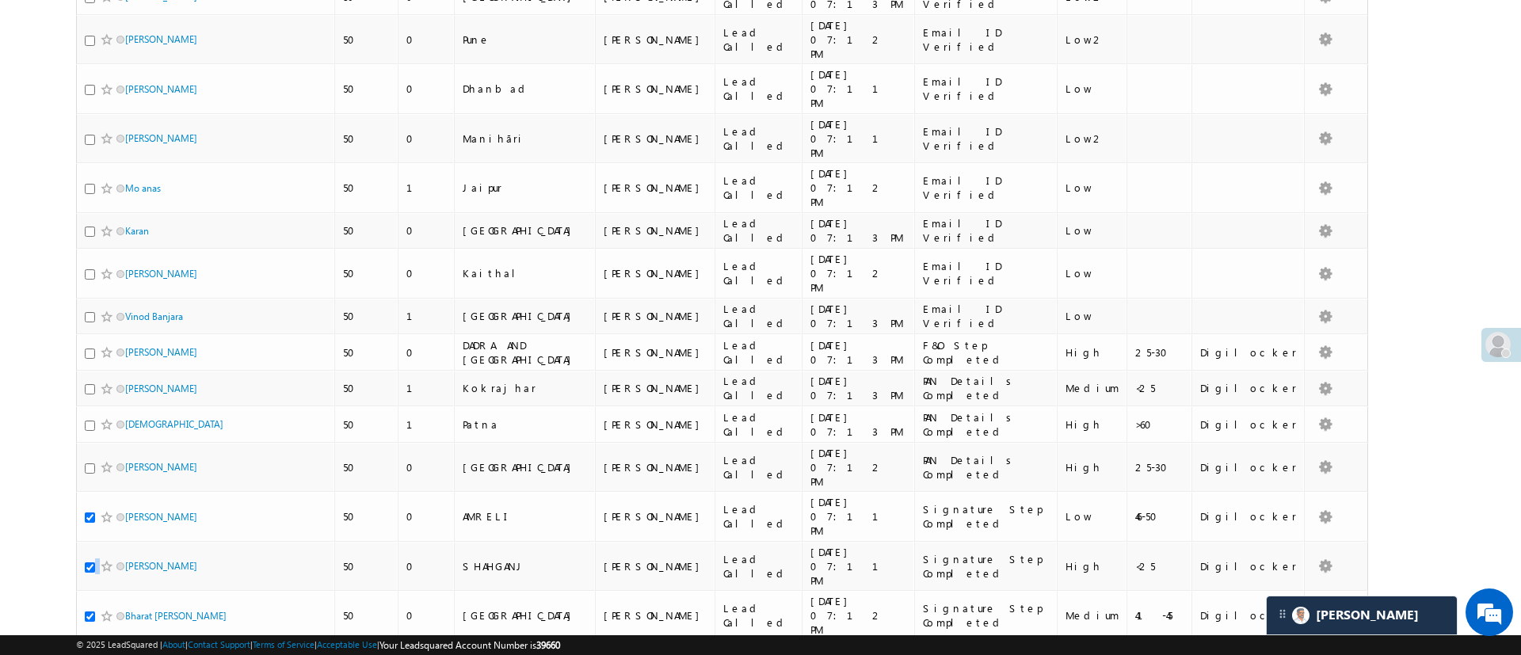
drag, startPoint x: 1517, startPoint y: 200, endPoint x: 842, endPoint y: 559, distance: 764.9
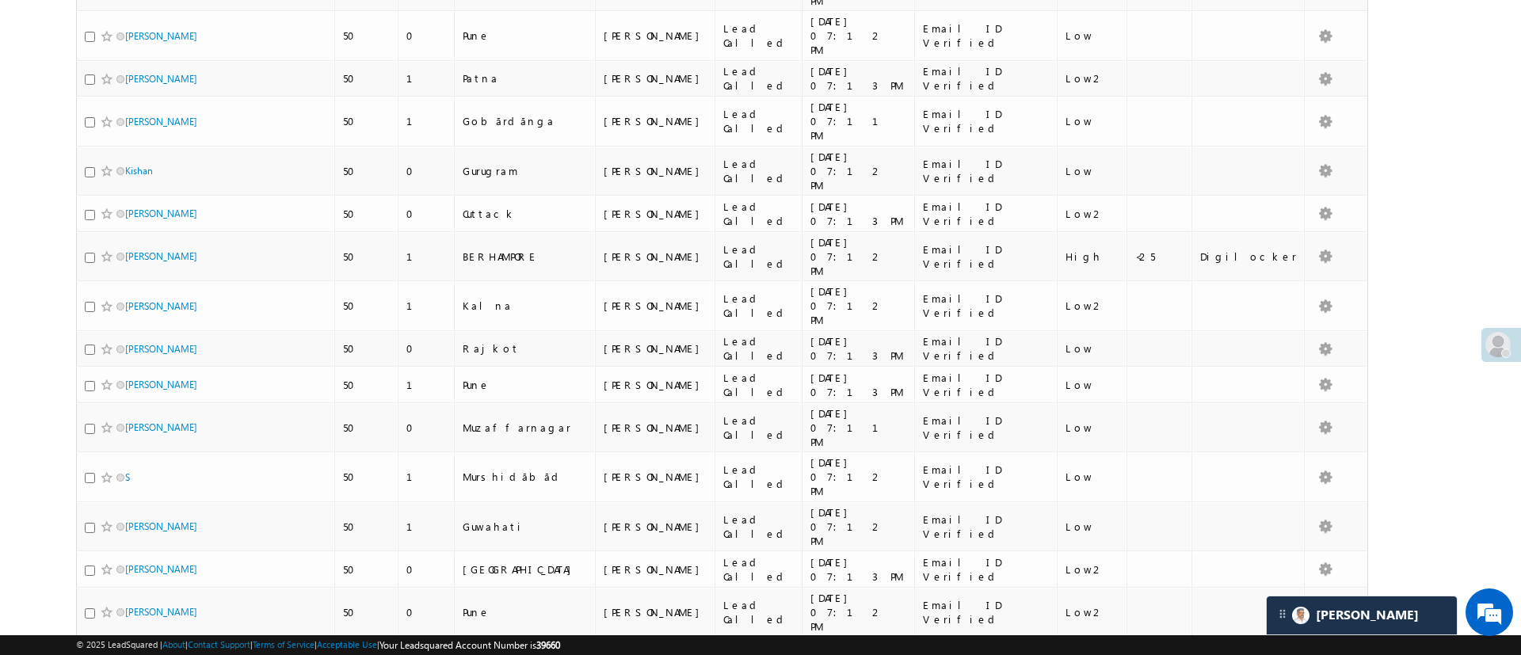
scroll to position [0, 0]
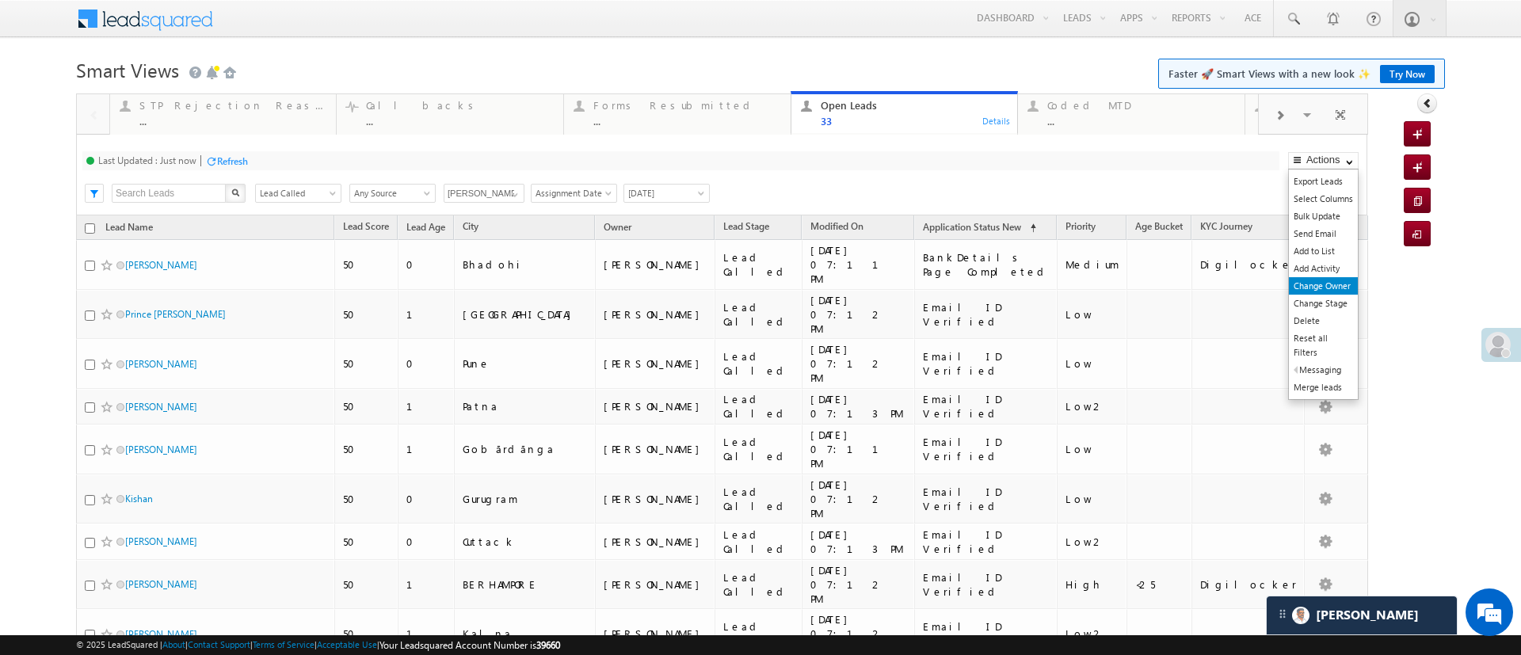
click at [1316, 283] on link "Change Owner" at bounding box center [1322, 285] width 69 height 17
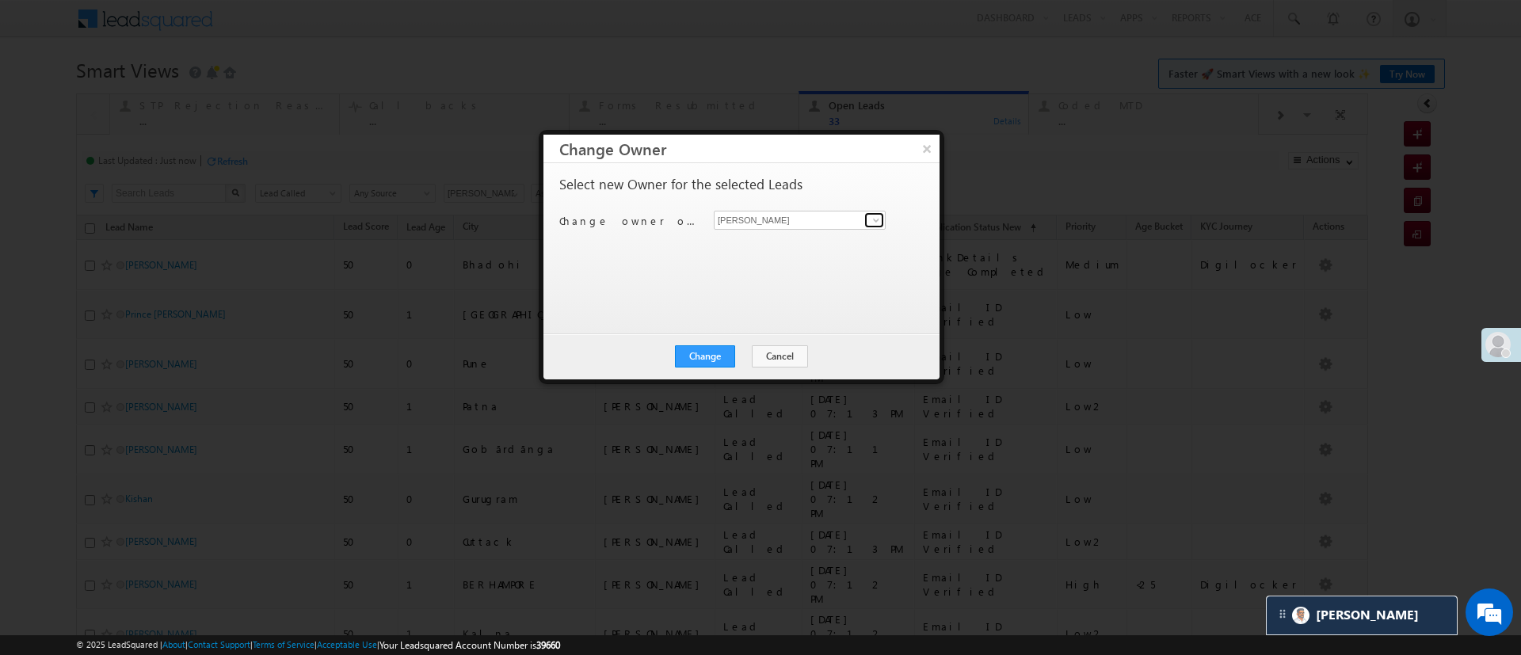
click at [871, 223] on span at bounding box center [876, 220] width 13 height 13
click at [816, 238] on link "Lavisha Gautam Lavisha.Gautam@angelbroking.com" at bounding box center [800, 245] width 172 height 30
type input "Lavisha Gautam"
click at [720, 345] on button "Change" at bounding box center [705, 356] width 60 height 22
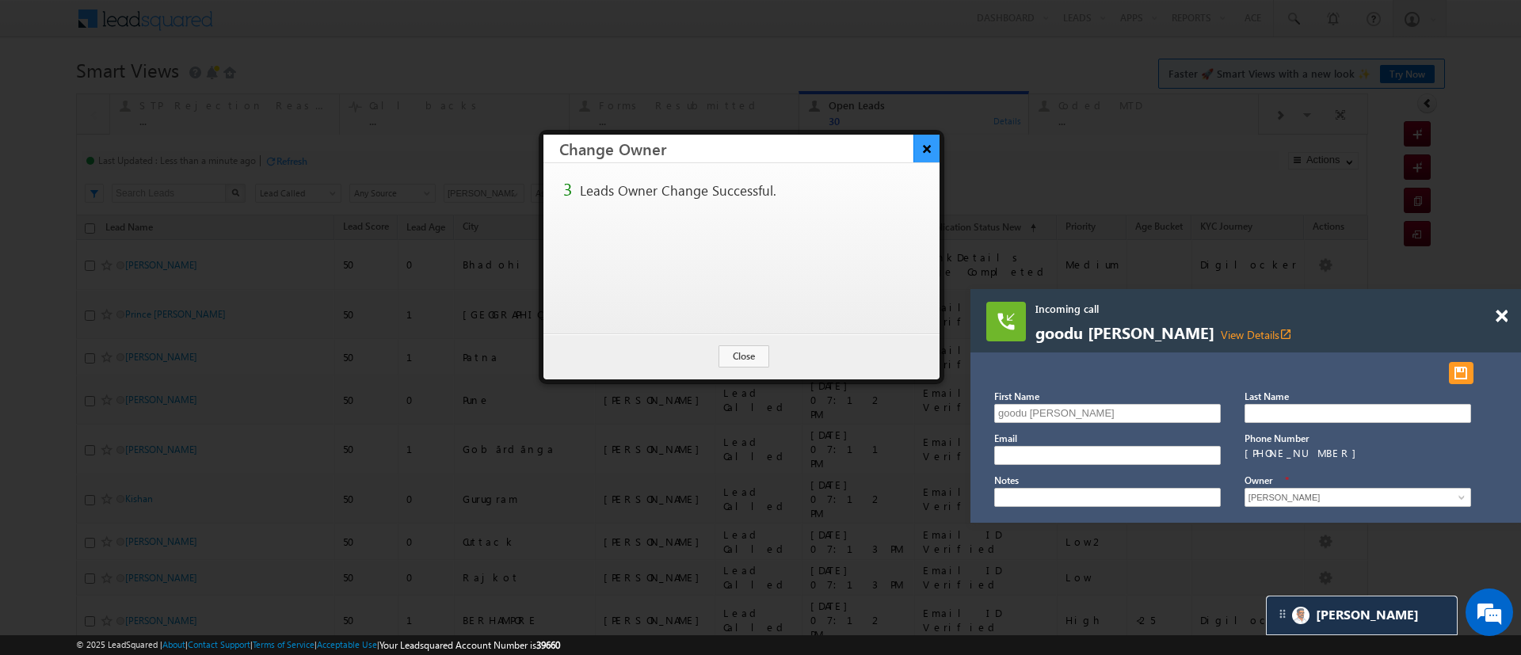
click at [928, 147] on button "×" at bounding box center [926, 149] width 26 height 28
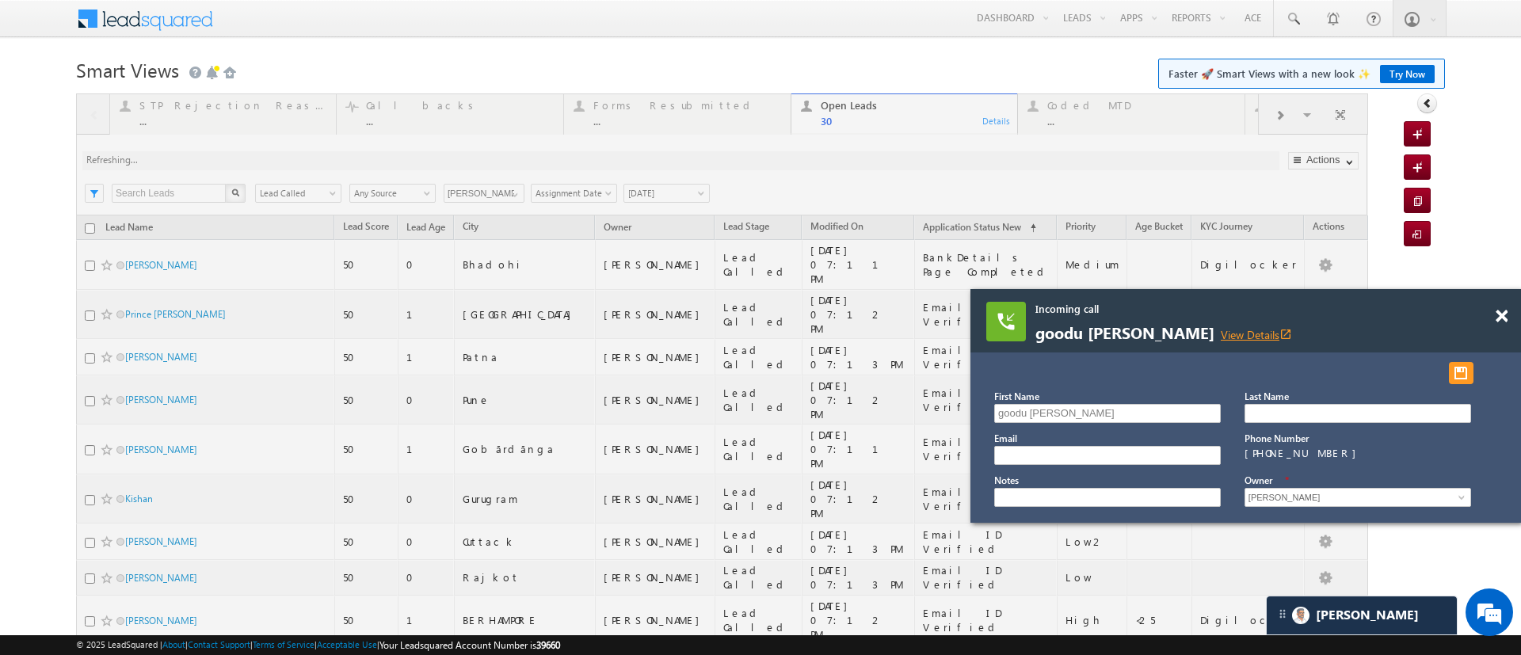
click at [1220, 339] on link "View Details open_in_new" at bounding box center [1255, 334] width 71 height 15
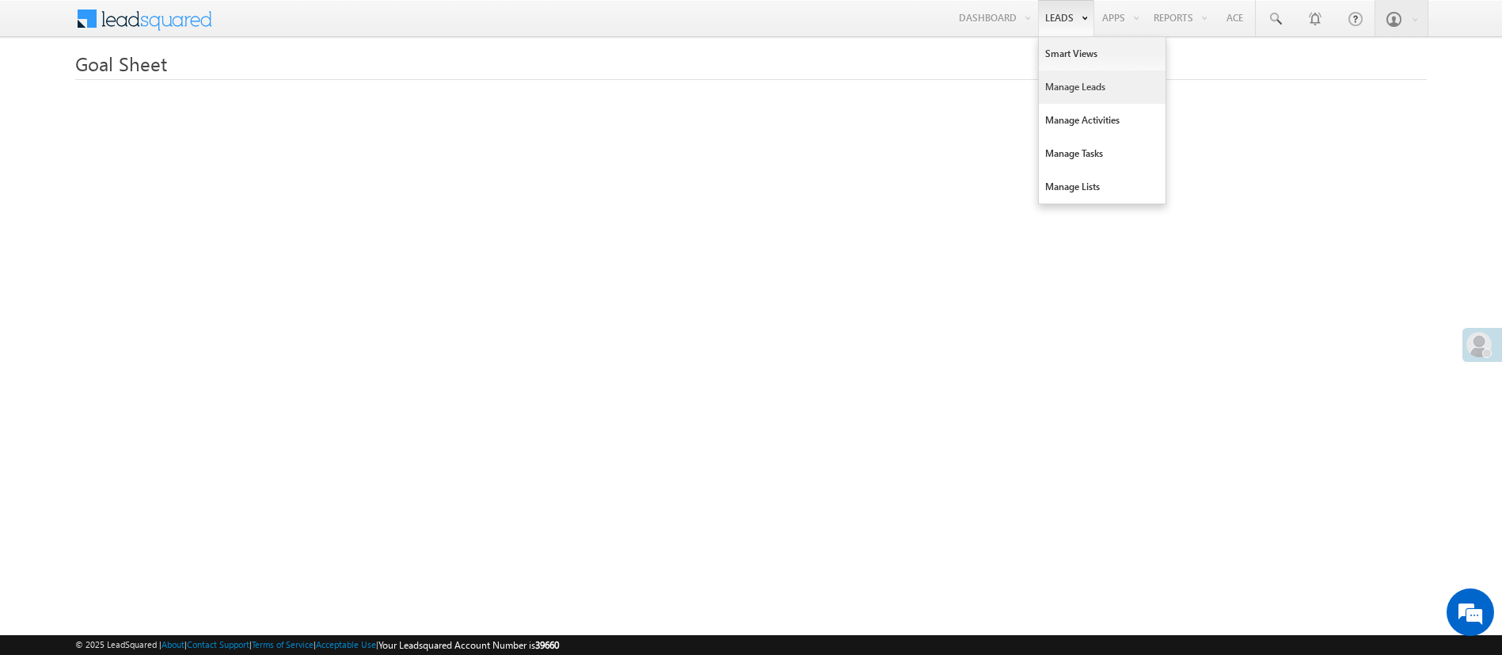
click at [1094, 84] on link "Manage Leads" at bounding box center [1102, 86] width 127 height 33
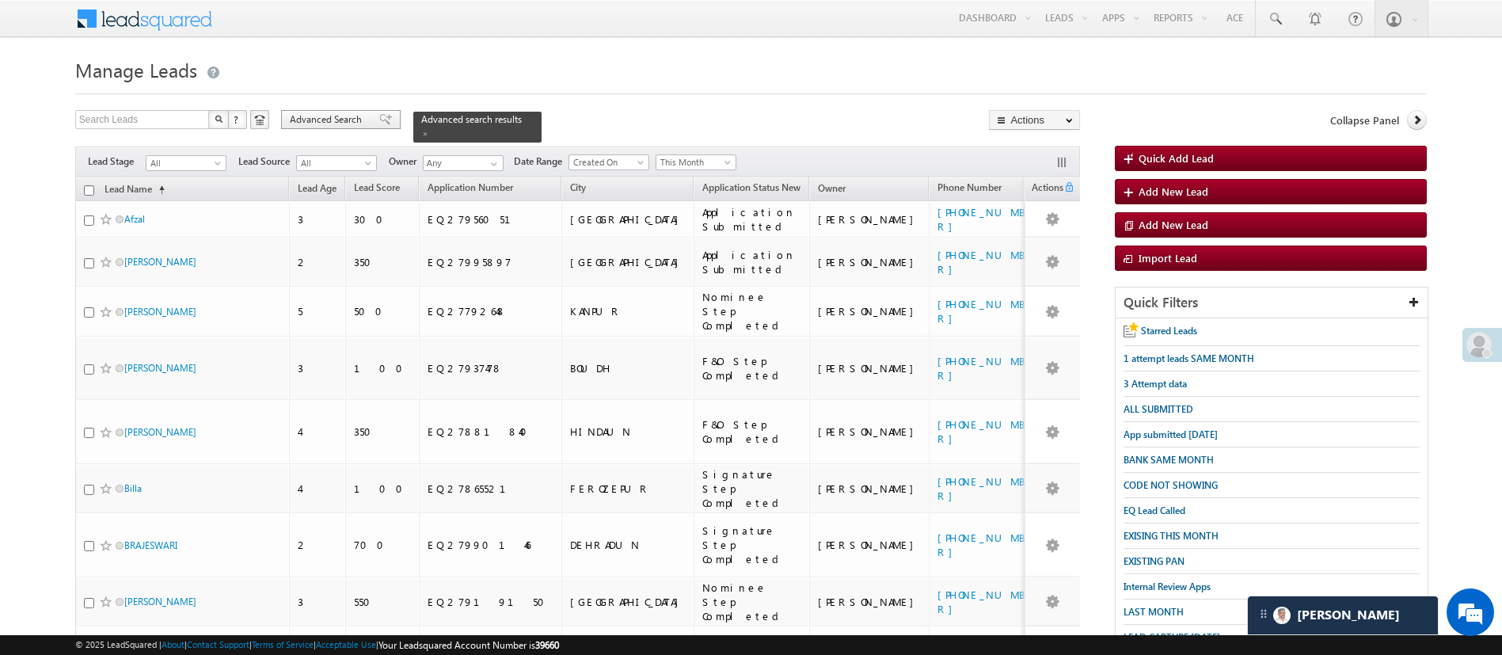
click at [329, 114] on span "Advanced Search" at bounding box center [328, 119] width 77 height 14
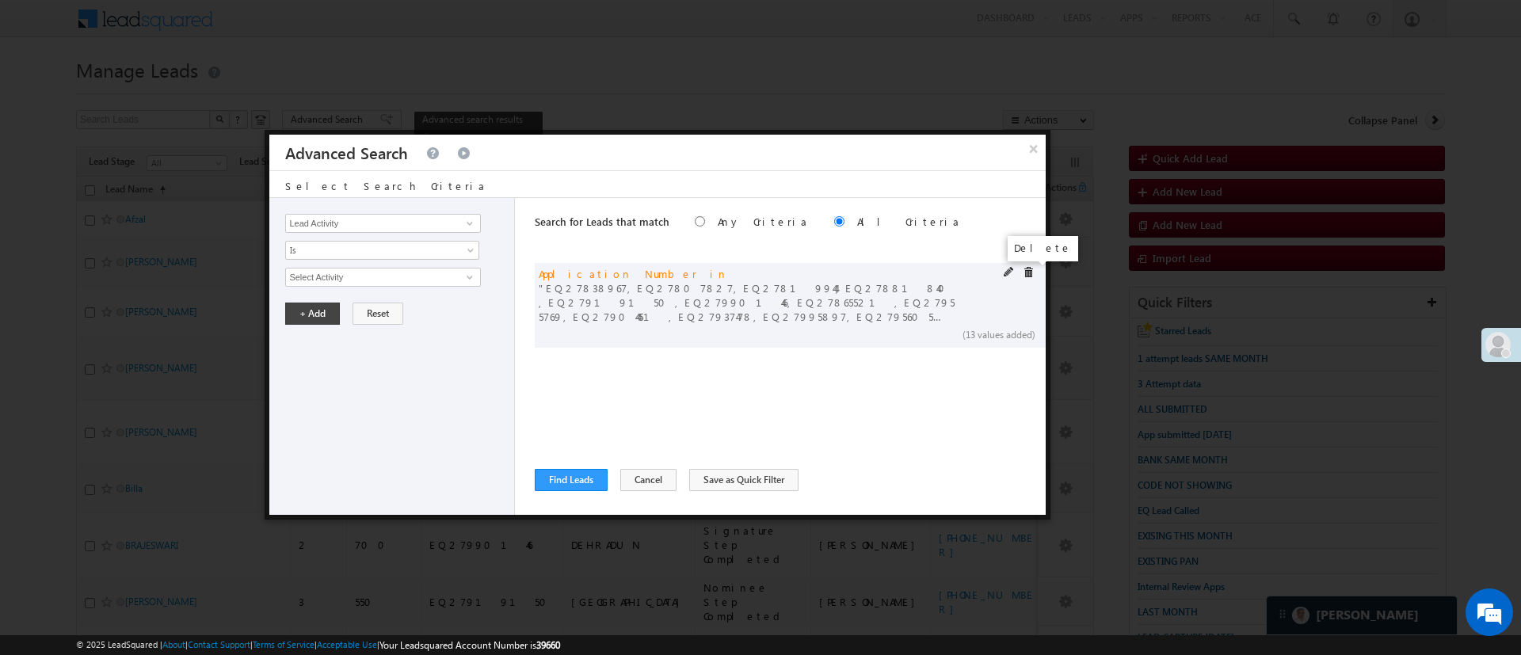
click at [1023, 270] on span at bounding box center [1027, 272] width 11 height 11
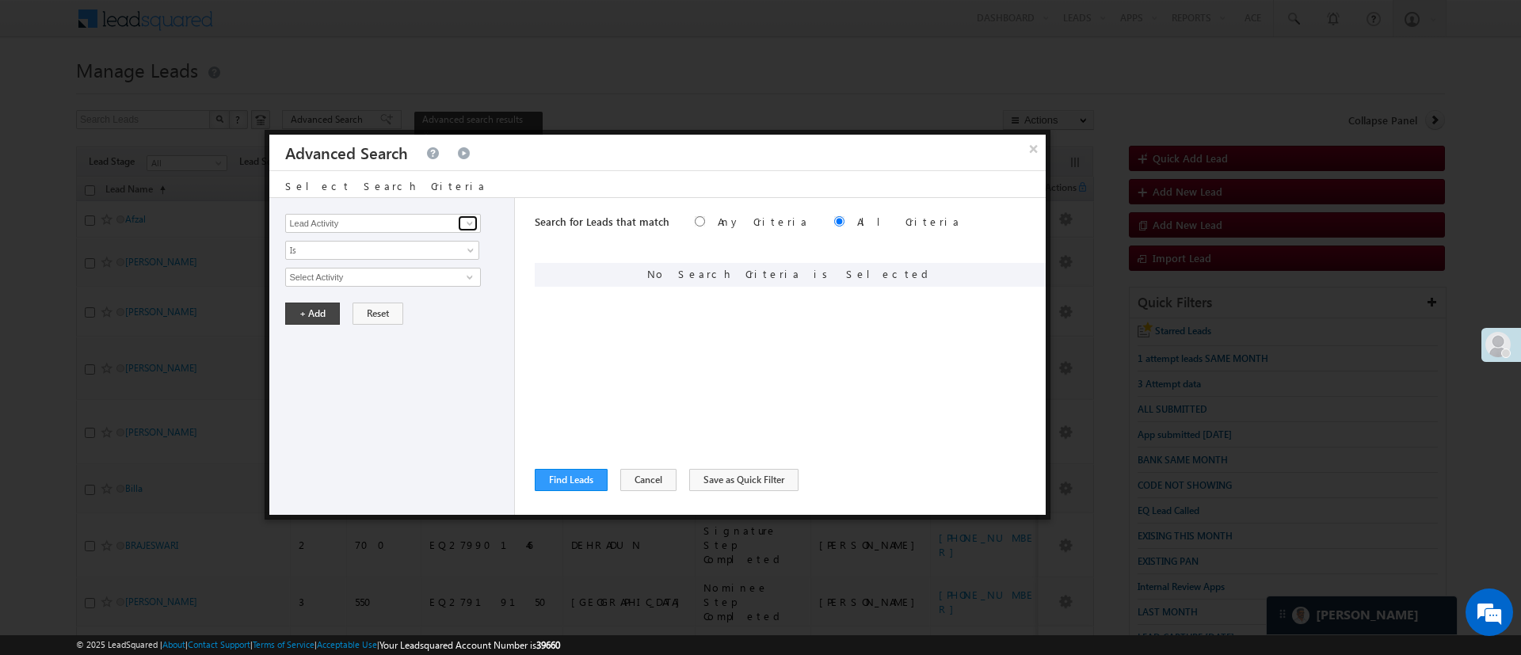
click at [470, 221] on span at bounding box center [469, 223] width 13 height 13
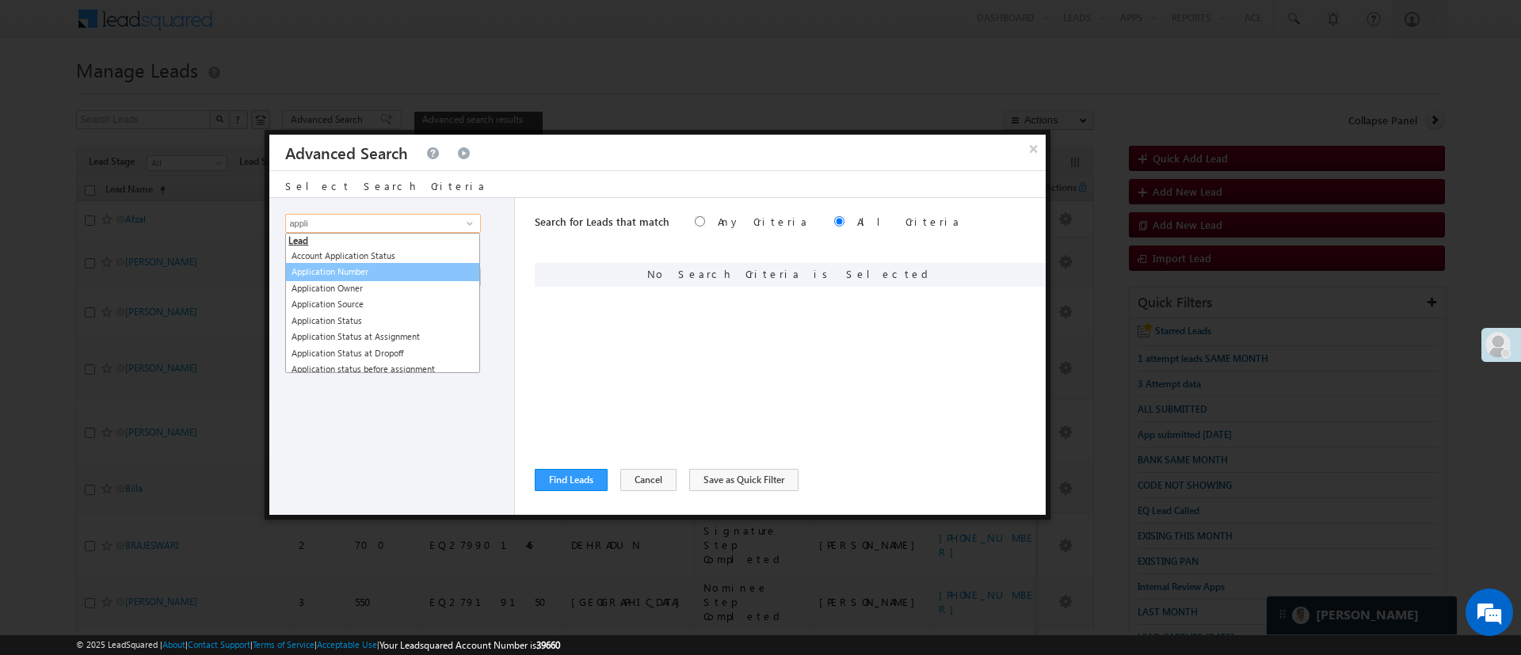
click at [389, 270] on link "Application Number" at bounding box center [382, 272] width 195 height 18
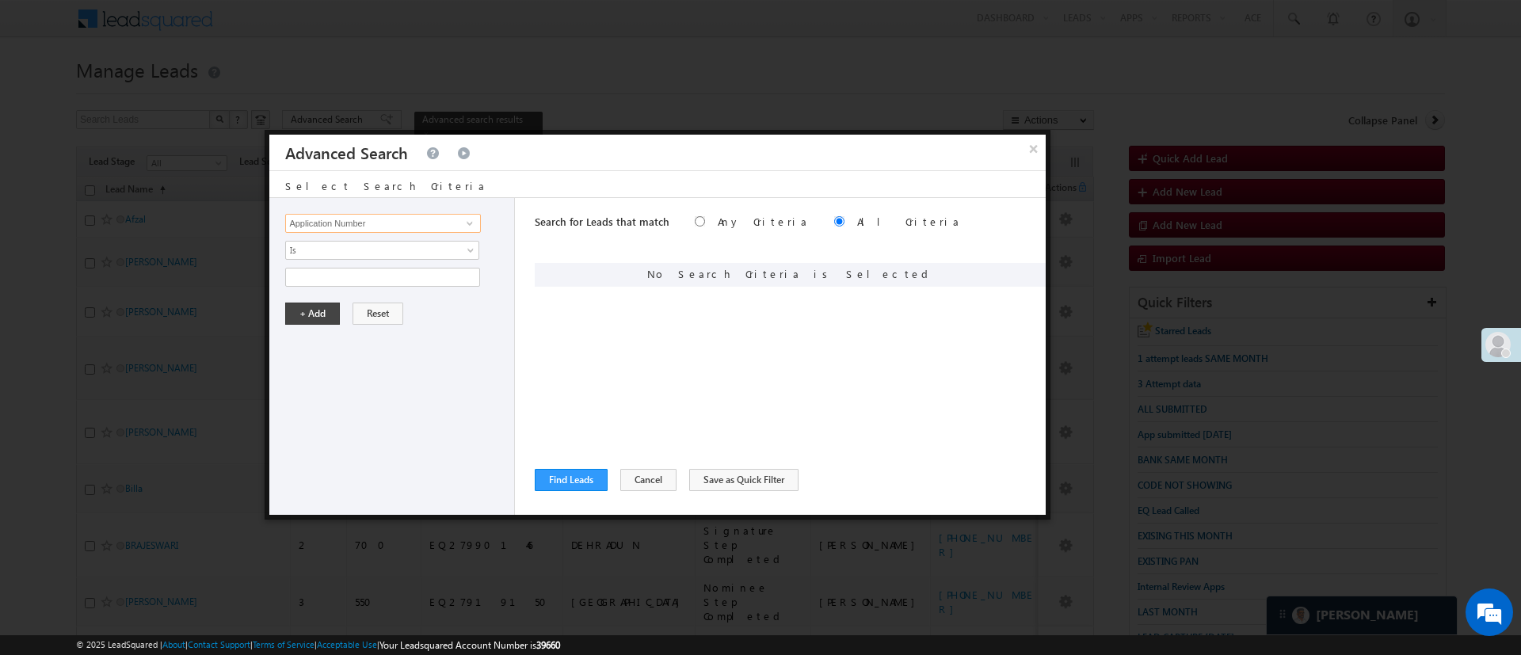
type input "Application Number"
click at [390, 261] on div "Lead Activity Task Sales Group Prospect Id WA Last Message Timestamp 4th Day Di…" at bounding box center [392, 356] width 246 height 317
click at [391, 258] on link "Is" at bounding box center [382, 250] width 194 height 19
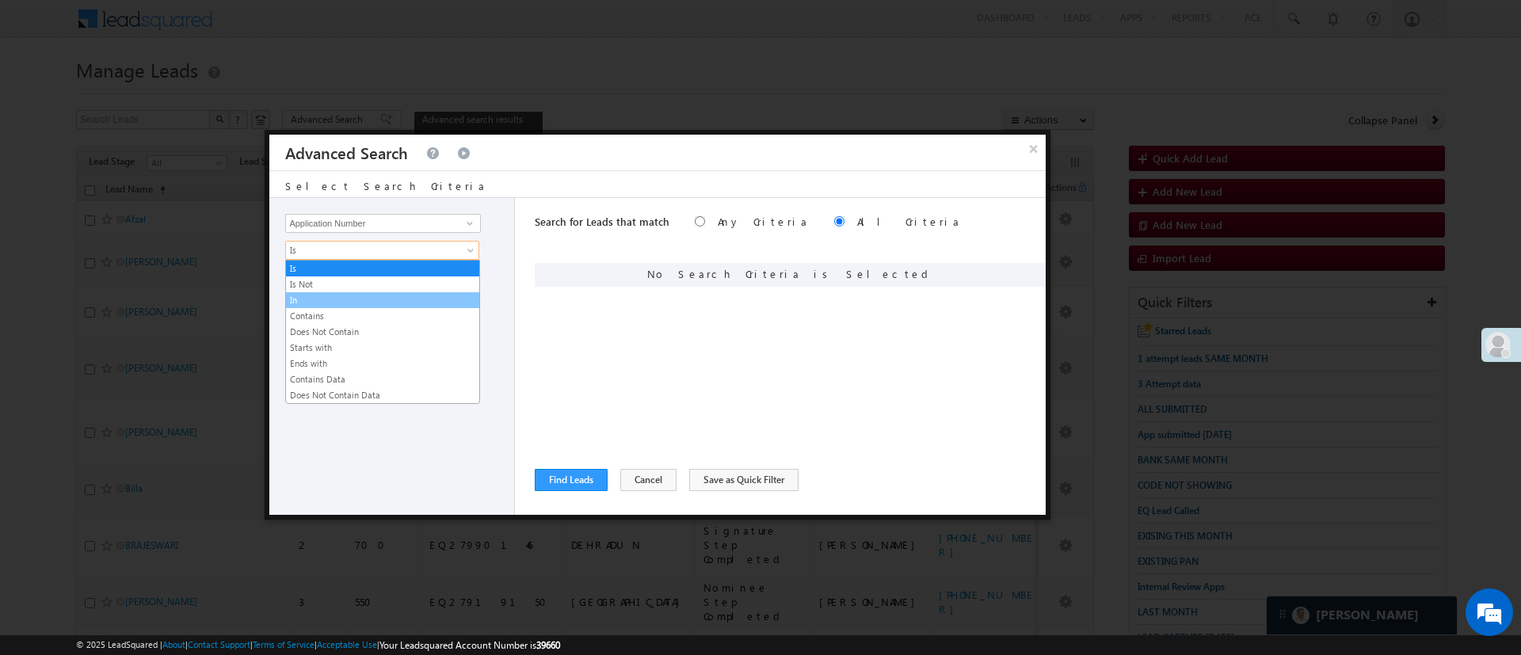
click at [371, 299] on link "In" at bounding box center [382, 300] width 193 height 14
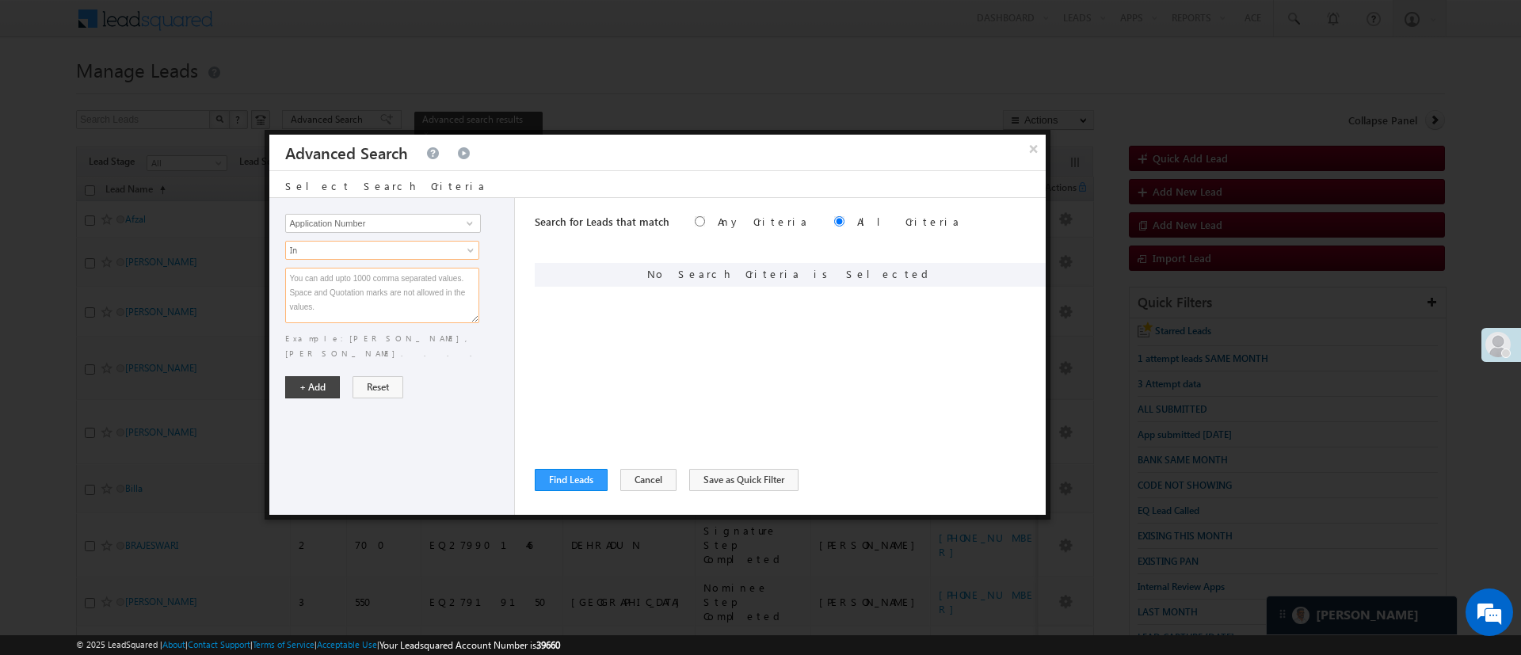
click at [371, 297] on textarea at bounding box center [382, 295] width 194 height 55
paste textarea "EQ12911231 EQ28087766 EQ28081596"
type textarea "EQ12911231 EQ28087766 EQ28081596"
click at [303, 376] on button "+ Add" at bounding box center [312, 387] width 55 height 22
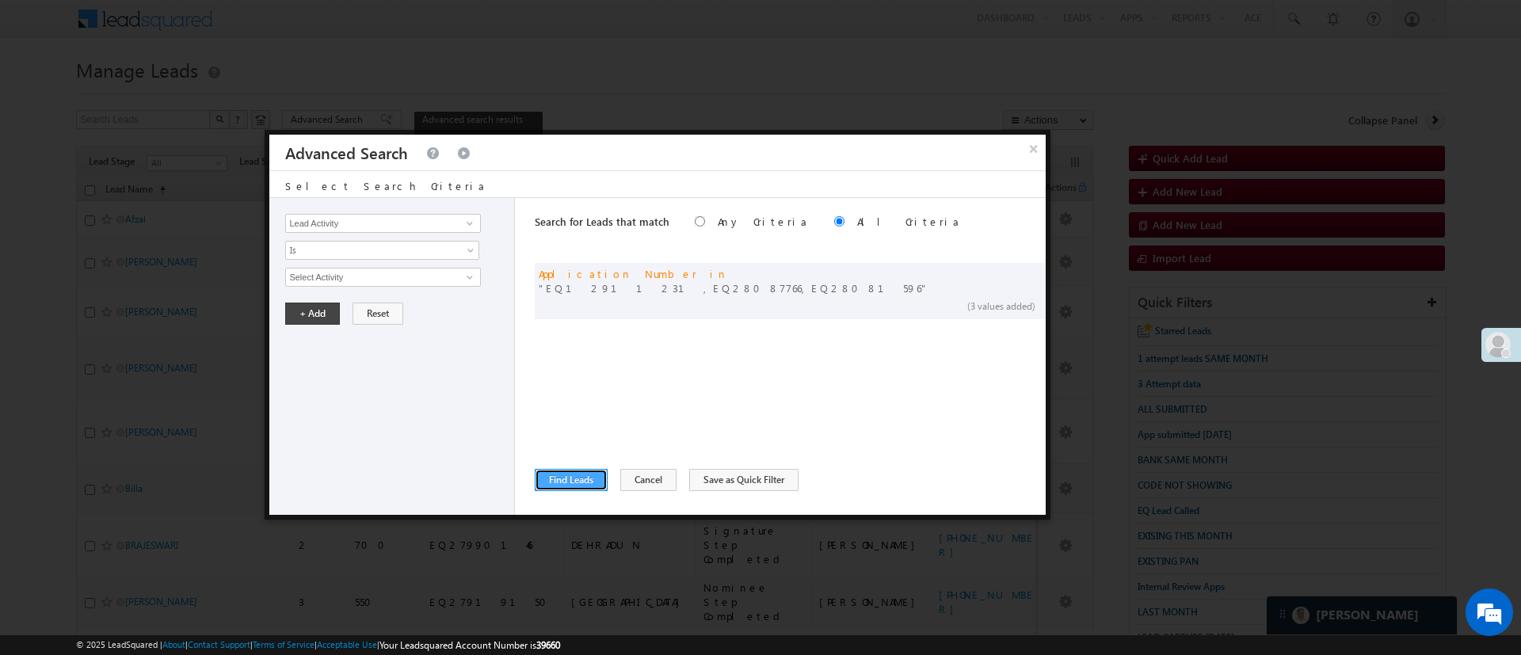
click at [561, 480] on button "Find Leads" at bounding box center [571, 480] width 73 height 22
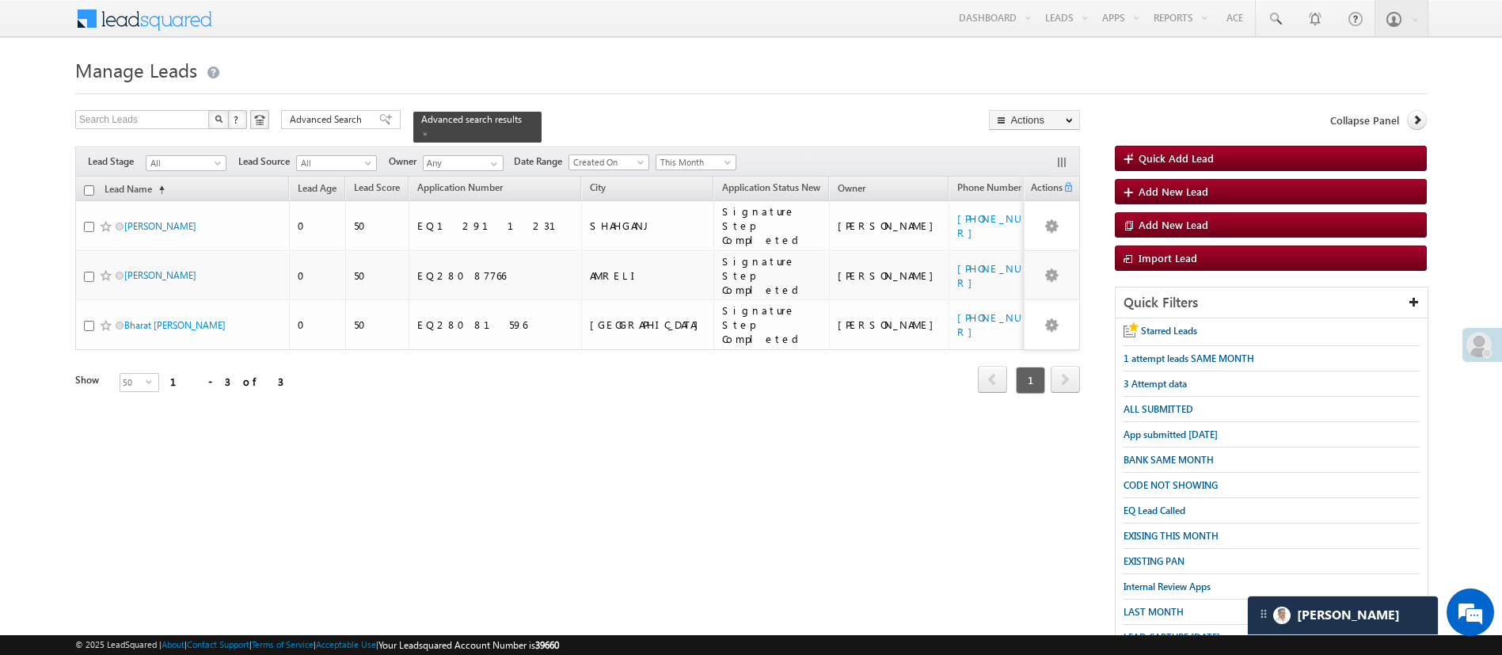
click at [1140, 74] on h1 "Manage Leads" at bounding box center [751, 68] width 1352 height 31
